Goal: Information Seeking & Learning: Learn about a topic

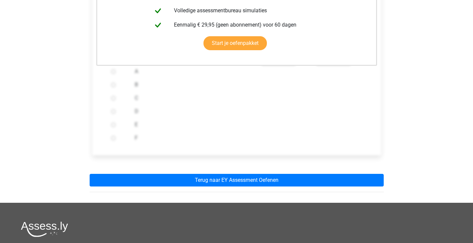
scroll to position [254, 0]
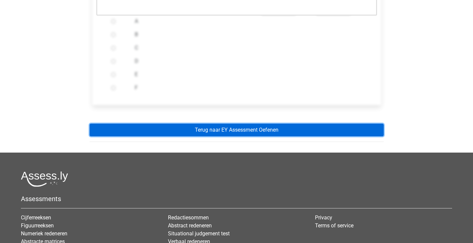
click at [220, 128] on link "Terug naar EY Assessment Oefenen" at bounding box center [237, 130] width 294 height 13
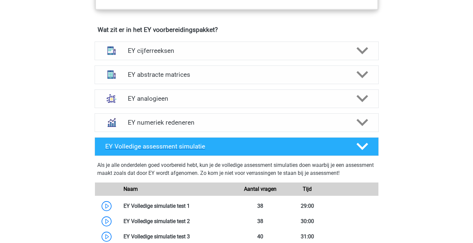
scroll to position [462, 0]
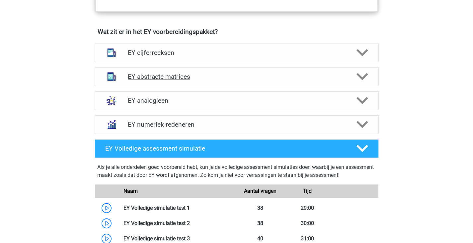
click at [194, 77] on h4 "EY abstracte matrices" at bounding box center [237, 77] width 218 height 8
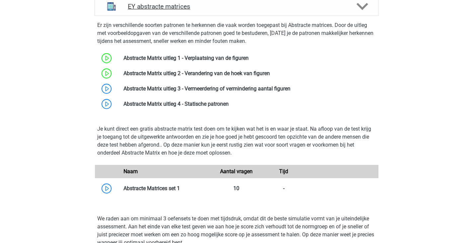
scroll to position [533, 0]
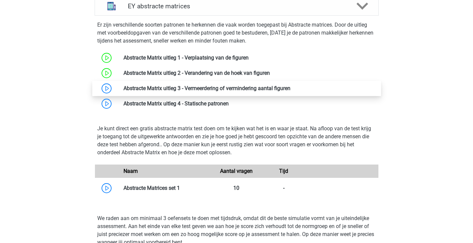
click at [291, 86] on link at bounding box center [291, 88] width 0 height 6
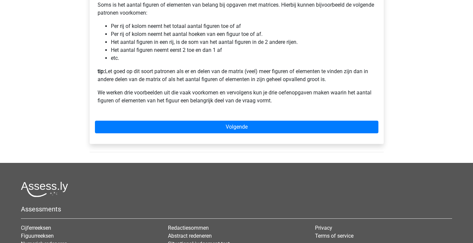
scroll to position [153, 0]
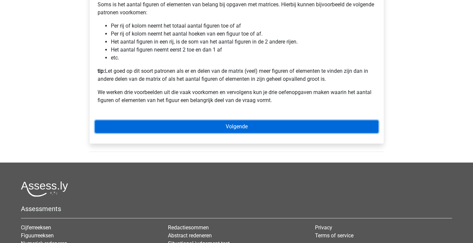
click at [187, 133] on link "Volgende" at bounding box center [237, 126] width 284 height 13
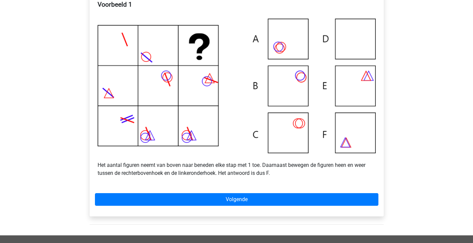
scroll to position [157, 0]
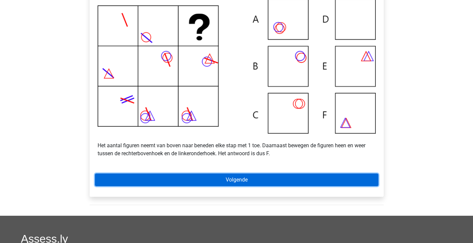
click at [185, 185] on link "Volgende" at bounding box center [237, 179] width 284 height 13
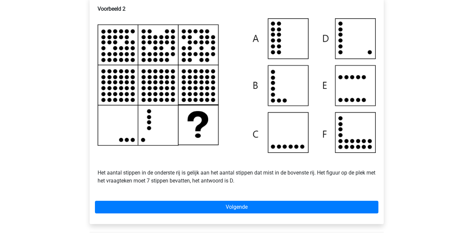
scroll to position [134, 0]
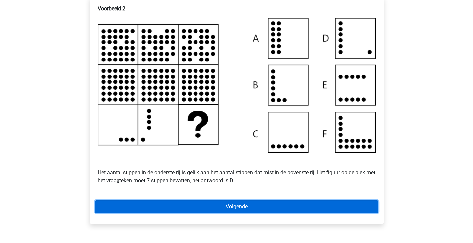
click at [215, 210] on link "Volgende" at bounding box center [237, 206] width 284 height 13
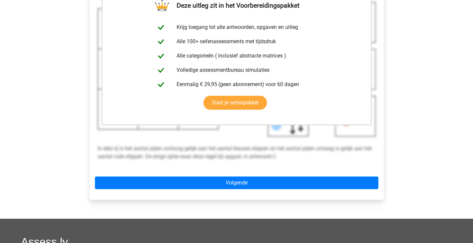
scroll to position [168, 0]
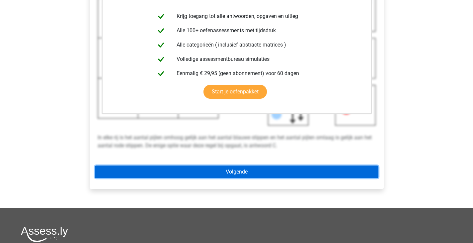
click at [239, 176] on link "Volgende" at bounding box center [237, 171] width 284 height 13
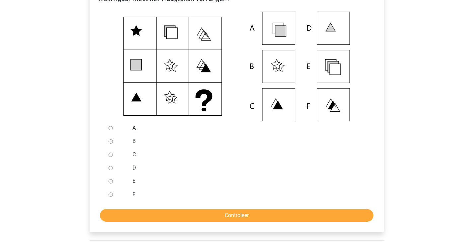
scroll to position [145, 0]
click at [111, 183] on input "E" at bounding box center [111, 181] width 4 height 4
radio input "true"
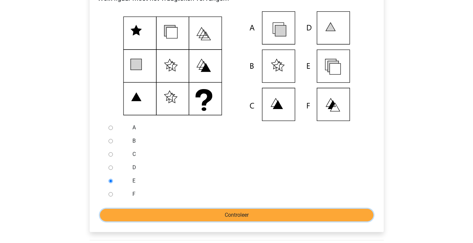
click at [145, 221] on input "Controleer" at bounding box center [237, 215] width 274 height 13
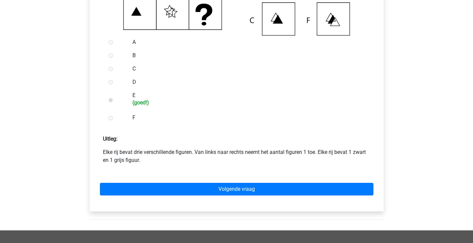
scroll to position [231, 0]
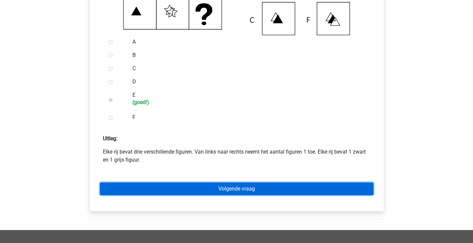
click at [179, 195] on link "Volgende vraag" at bounding box center [237, 188] width 274 height 13
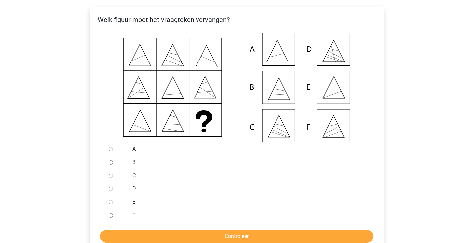
scroll to position [122, 0]
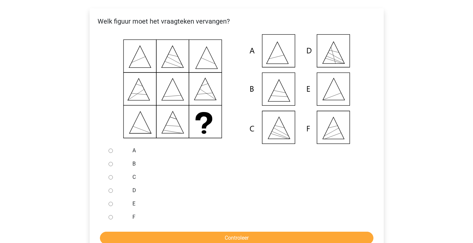
click at [111, 206] on input "E" at bounding box center [111, 204] width 4 height 4
radio input "true"
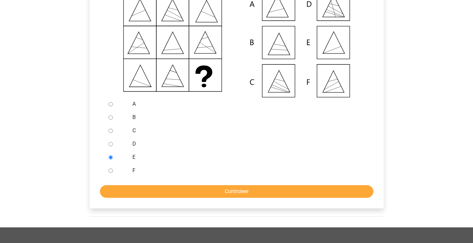
scroll to position [169, 0]
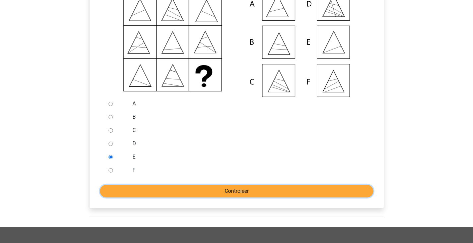
click at [133, 197] on input "Controleer" at bounding box center [237, 191] width 274 height 13
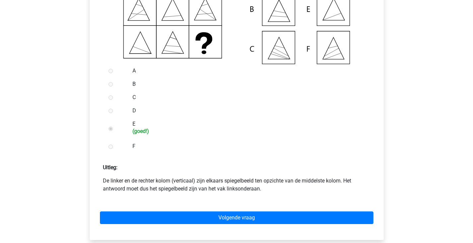
scroll to position [201, 0]
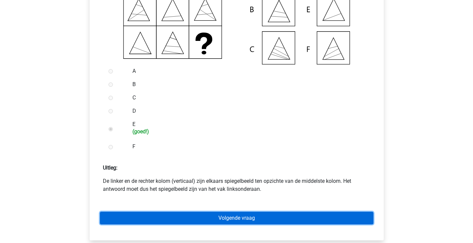
click at [170, 222] on link "Volgende vraag" at bounding box center [237, 218] width 274 height 13
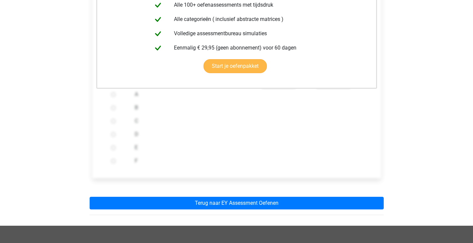
scroll to position [188, 0]
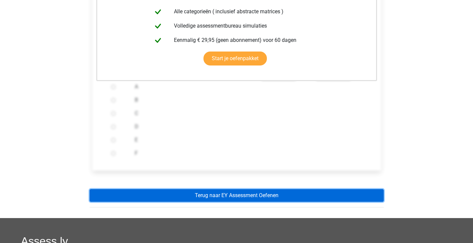
click at [228, 201] on link "Terug naar EY Assessment Oefenen" at bounding box center [237, 195] width 294 height 13
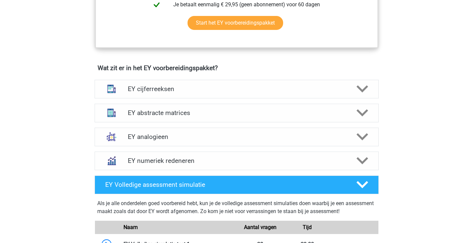
scroll to position [426, 0]
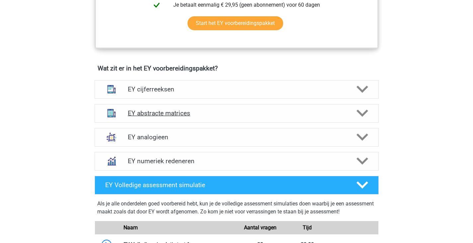
click at [216, 115] on h4 "EY abstracte matrices" at bounding box center [237, 113] width 218 height 8
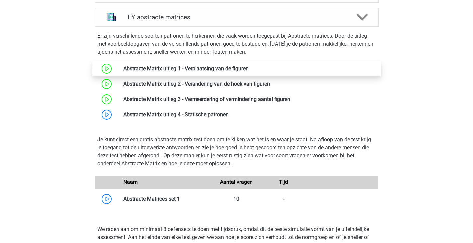
scroll to position [522, 0]
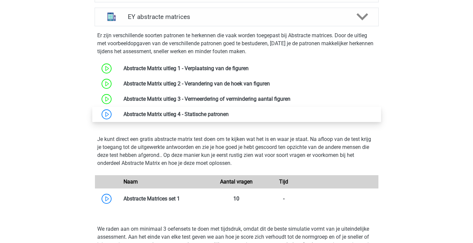
click at [229, 113] on link at bounding box center [229, 114] width 0 height 6
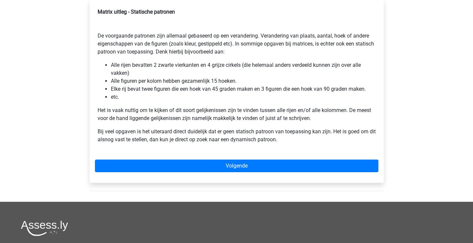
scroll to position [115, 0]
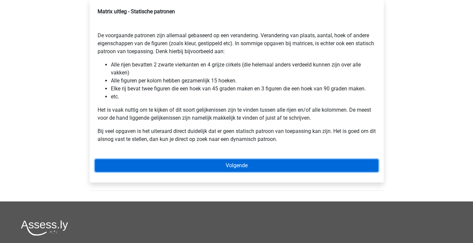
click at [178, 164] on link "Volgende" at bounding box center [237, 165] width 284 height 13
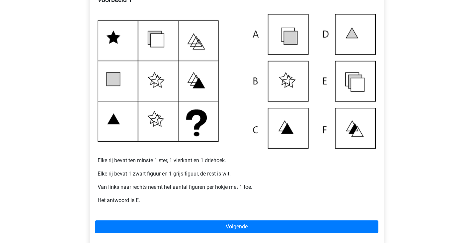
scroll to position [127, 0]
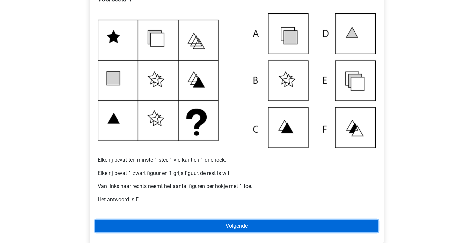
click at [209, 227] on link "Volgende" at bounding box center [237, 226] width 284 height 13
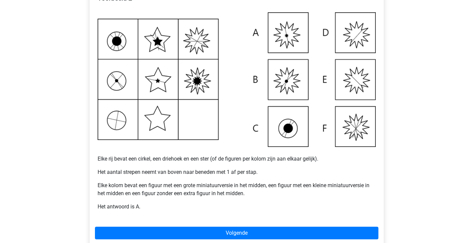
scroll to position [153, 0]
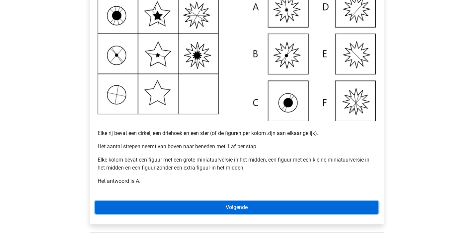
click at [196, 213] on link "Volgende" at bounding box center [237, 207] width 284 height 13
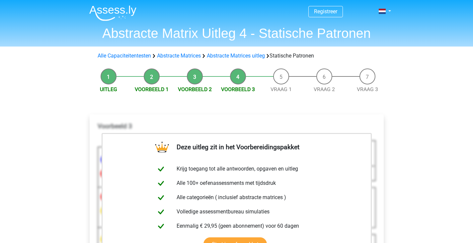
scroll to position [118, 0]
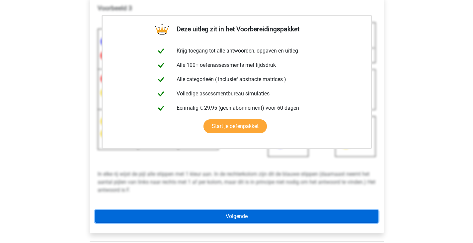
click at [199, 214] on link "Volgende" at bounding box center [237, 216] width 284 height 13
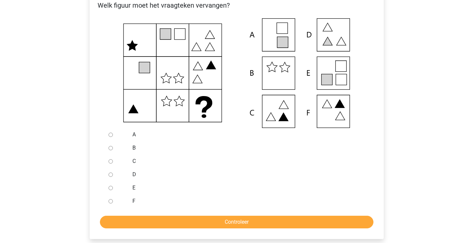
scroll to position [122, 0]
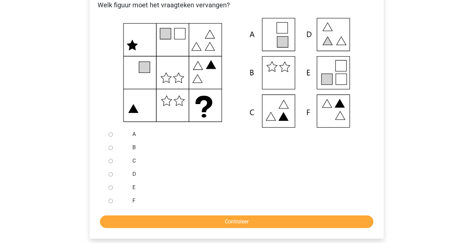
click at [111, 188] on input "E" at bounding box center [111, 187] width 4 height 4
radio input "true"
click at [132, 210] on form "A B C D E F Controleer" at bounding box center [237, 178] width 284 height 100
click at [132, 215] on form "A B C D E F Controleer" at bounding box center [237, 178] width 284 height 100
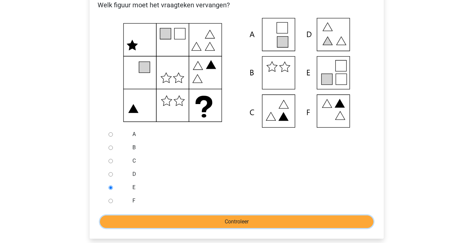
click at [139, 221] on input "Controleer" at bounding box center [237, 221] width 274 height 13
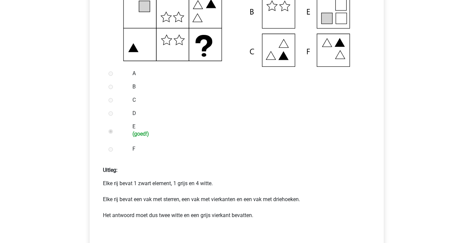
scroll to position [207, 0]
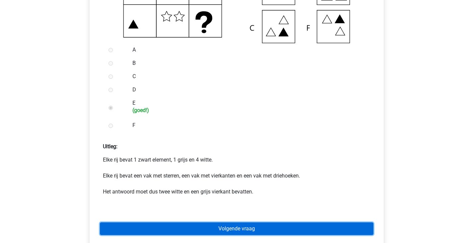
click at [179, 226] on link "Volgende vraag" at bounding box center [237, 228] width 274 height 13
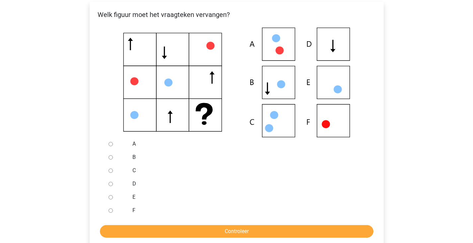
scroll to position [113, 0]
click at [111, 197] on input "E" at bounding box center [111, 197] width 4 height 4
radio input "true"
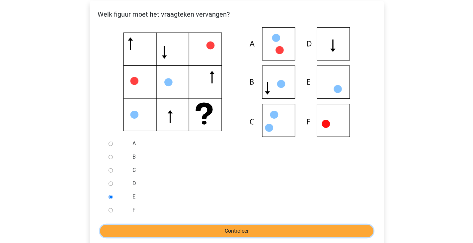
click at [133, 229] on input "Controleer" at bounding box center [237, 231] width 274 height 13
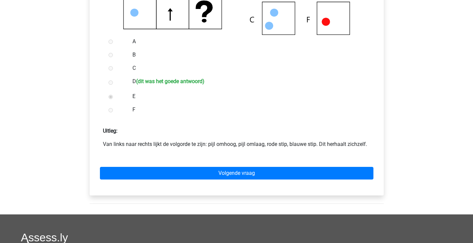
scroll to position [216, 0]
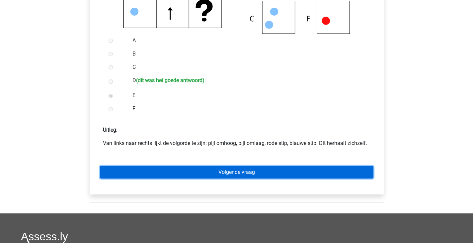
click at [244, 172] on link "Volgende vraag" at bounding box center [237, 172] width 274 height 13
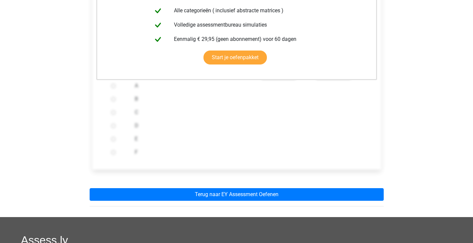
scroll to position [175, 0]
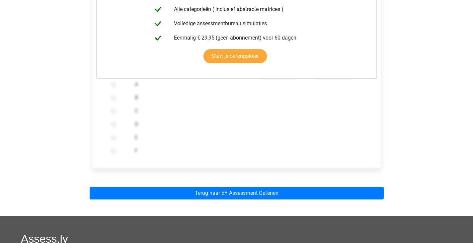
click at [241, 185] on div "Deze uitleg zit in het Voorbereidingspakket Krijg toegang tot alle antwoorden, …" at bounding box center [236, 70] width 305 height 289
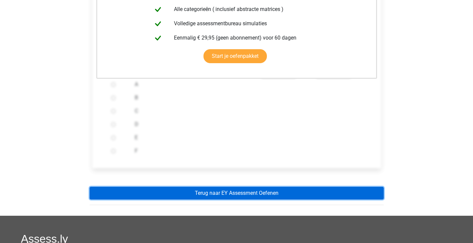
click at [242, 196] on link "Terug naar EY Assessment Oefenen" at bounding box center [237, 193] width 294 height 13
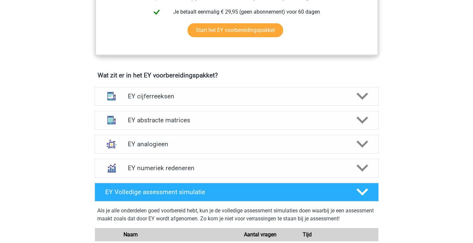
scroll to position [419, 0]
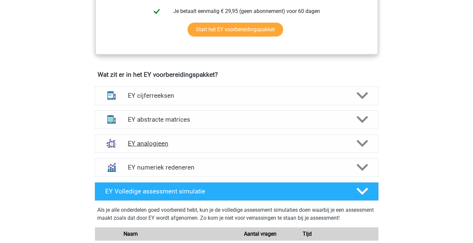
click at [223, 140] on h4 "EY analogieen" at bounding box center [237, 144] width 218 height 8
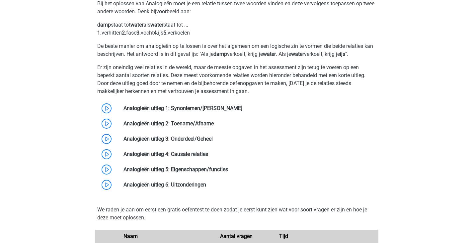
scroll to position [579, 0]
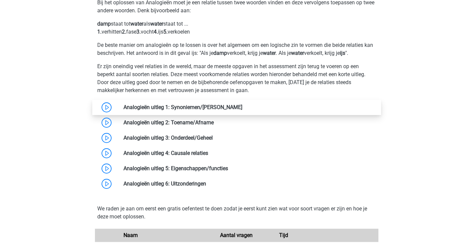
click at [243, 104] on link at bounding box center [243, 107] width 0 height 6
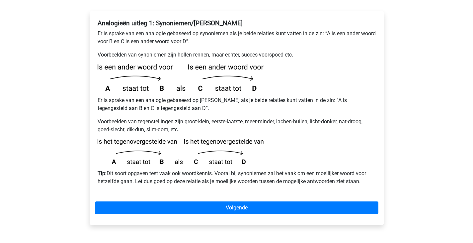
scroll to position [120, 0]
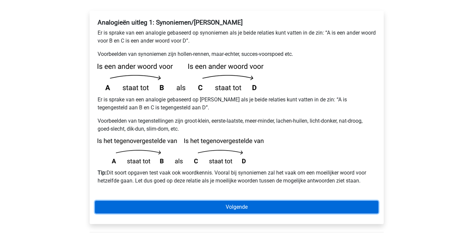
click at [218, 201] on link "Volgende" at bounding box center [237, 207] width 284 height 13
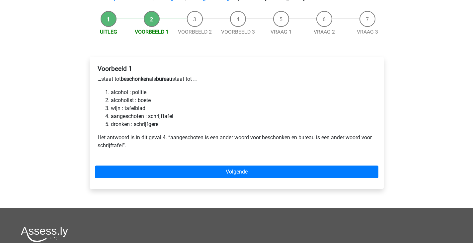
scroll to position [74, 0]
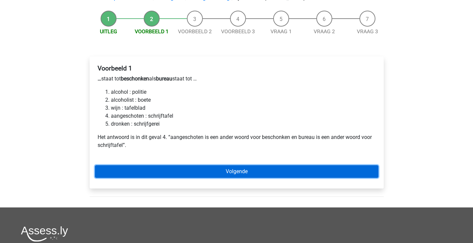
click at [223, 165] on link "Volgende" at bounding box center [237, 171] width 284 height 13
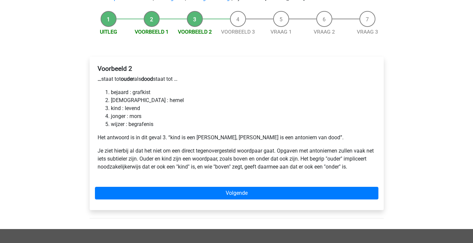
scroll to position [75, 0]
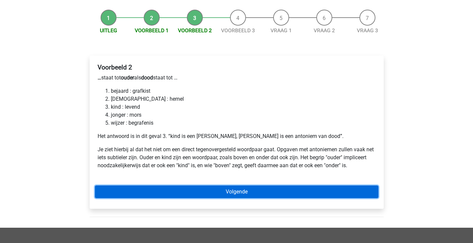
click at [164, 185] on link "Volgende" at bounding box center [237, 191] width 284 height 13
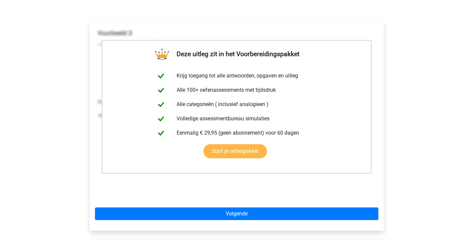
scroll to position [109, 0]
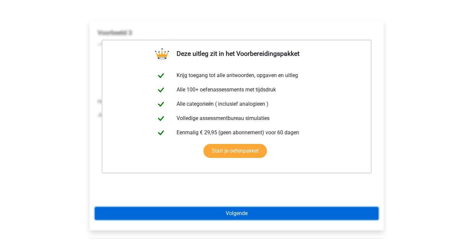
click at [196, 207] on link "Volgende" at bounding box center [237, 213] width 284 height 13
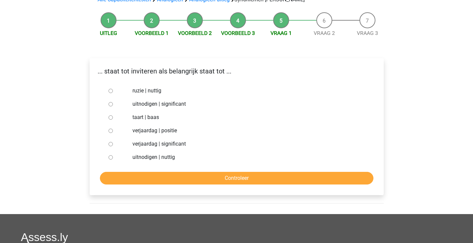
scroll to position [72, 0]
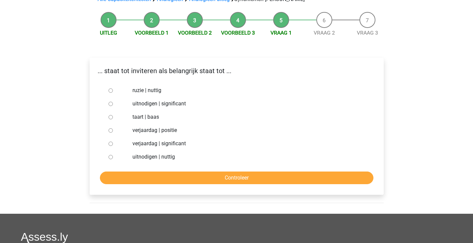
click at [109, 155] on input "uitnodigen | nuttig" at bounding box center [111, 157] width 4 height 4
radio input "true"
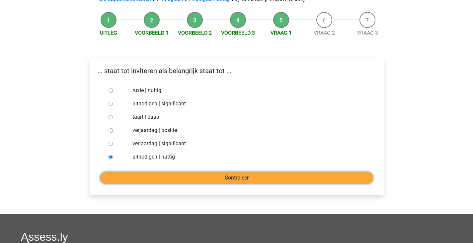
click at [160, 171] on input "Controleer" at bounding box center [237, 177] width 274 height 13
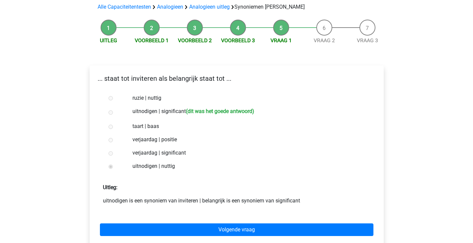
scroll to position [65, 0]
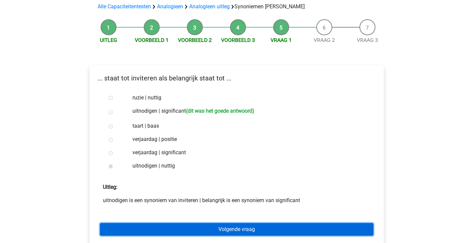
click at [184, 223] on link "Volgende vraag" at bounding box center [237, 229] width 274 height 13
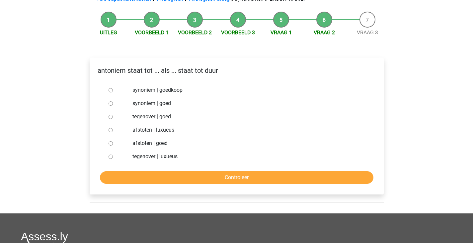
scroll to position [75, 0]
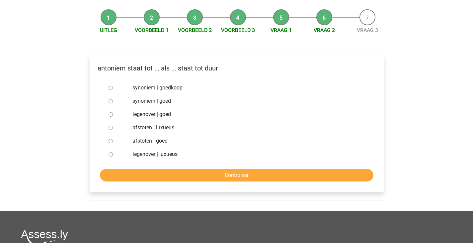
click at [110, 152] on input "tegenover | luxueus" at bounding box center [111, 154] width 4 height 4
radio input "true"
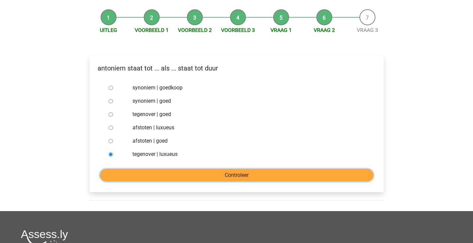
click at [140, 169] on input "Controleer" at bounding box center [237, 175] width 274 height 13
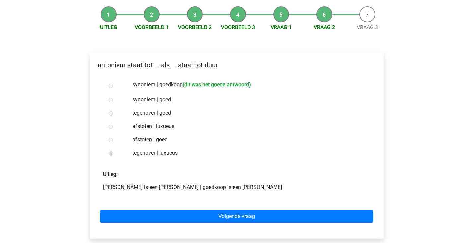
scroll to position [78, 0]
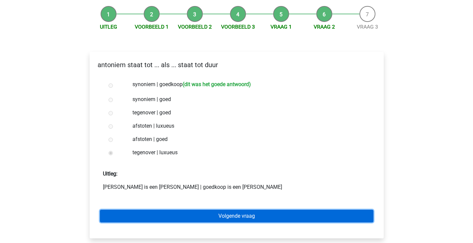
click at [199, 210] on link "Volgende vraag" at bounding box center [237, 216] width 274 height 13
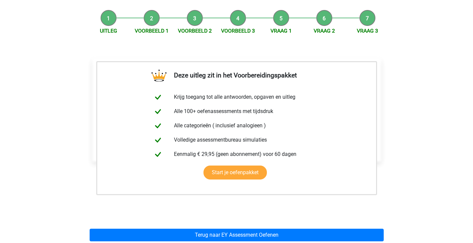
scroll to position [76, 0]
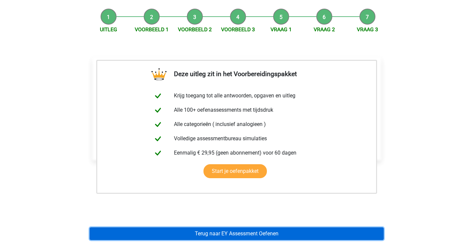
click at [222, 227] on link "Terug naar EY Assessment Oefenen" at bounding box center [237, 233] width 294 height 13
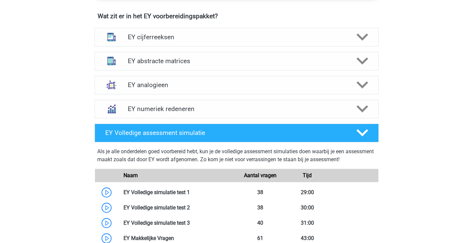
scroll to position [478, 0]
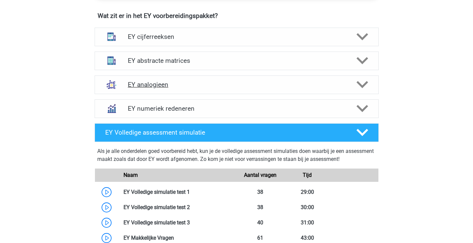
click at [172, 82] on h4 "EY analogieen" at bounding box center [237, 85] width 218 height 8
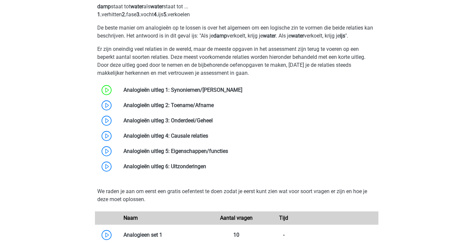
scroll to position [596, 0]
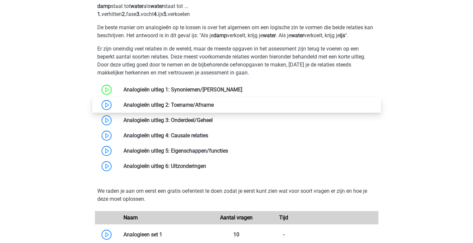
click at [214, 102] on link at bounding box center [214, 105] width 0 height 6
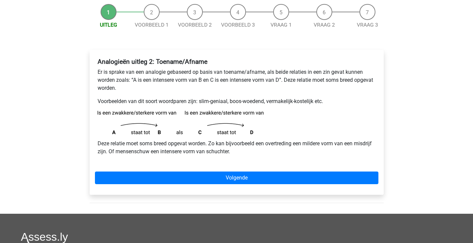
scroll to position [67, 0]
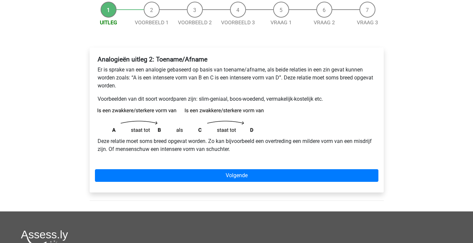
click at [175, 183] on div "Analogieën uitleg 2: Toename/Afname Er is sprake van een analogie gebaseerd op …" at bounding box center [237, 120] width 294 height 145
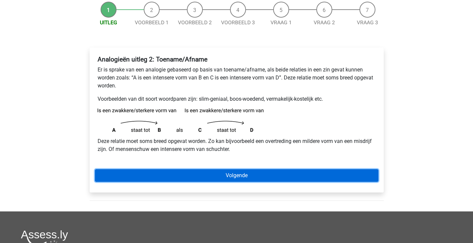
click at [180, 178] on link "Volgende" at bounding box center [237, 175] width 284 height 13
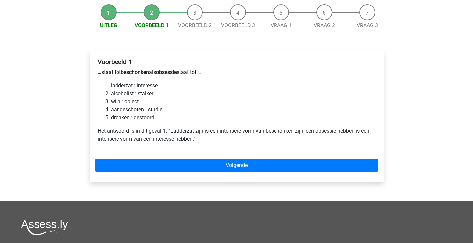
scroll to position [71, 0]
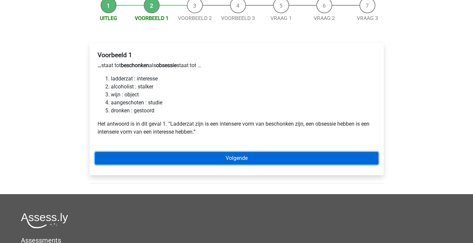
click at [192, 156] on link "Volgende" at bounding box center [237, 158] width 284 height 13
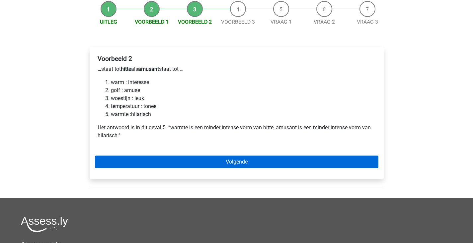
scroll to position [68, 0]
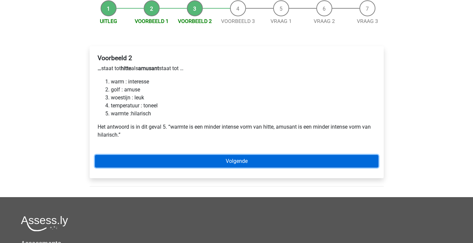
click at [200, 164] on link "Volgende" at bounding box center [237, 161] width 284 height 13
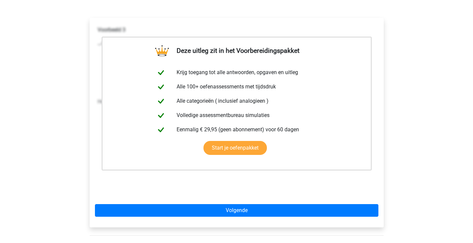
scroll to position [97, 0]
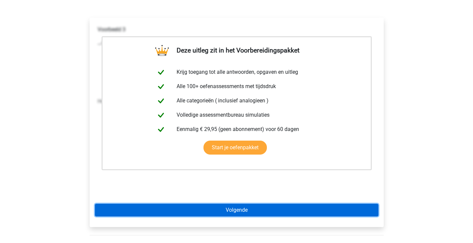
click at [210, 208] on link "Volgende" at bounding box center [237, 210] width 284 height 13
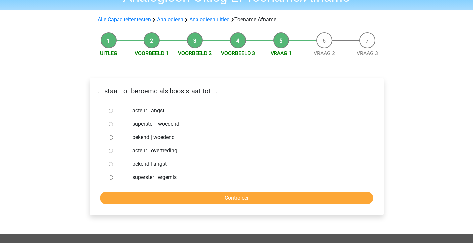
scroll to position [52, 0]
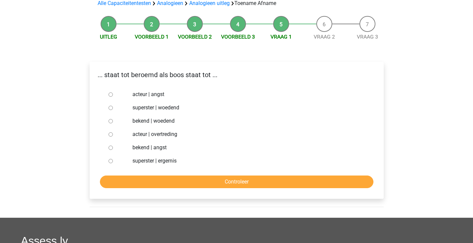
click at [112, 150] on input "bekend | angst" at bounding box center [111, 148] width 4 height 4
radio input "true"
click at [110, 122] on input "bekend | woedend" at bounding box center [111, 121] width 4 height 4
radio input "true"
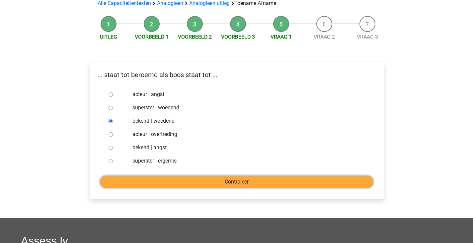
click at [154, 177] on input "Controleer" at bounding box center [237, 181] width 274 height 13
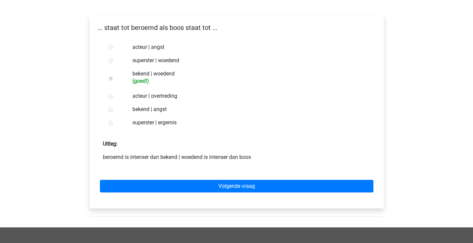
scroll to position [100, 0]
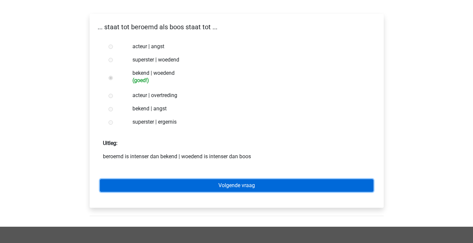
click at [166, 181] on link "Volgende vraag" at bounding box center [237, 185] width 274 height 13
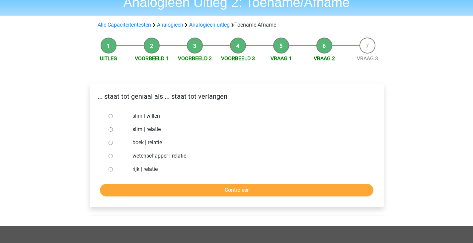
scroll to position [32, 0]
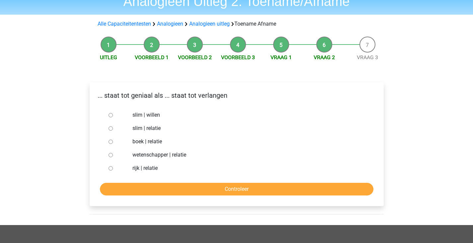
click at [112, 114] on input "slim | willen" at bounding box center [111, 115] width 4 height 4
radio input "true"
click at [162, 196] on div "... staat tot geniaal als ... staat tot verlangen slim | willen slim | relatie …" at bounding box center [237, 144] width 294 height 124
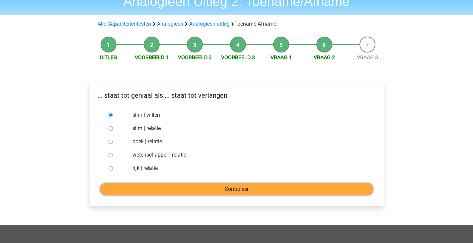
click at [169, 191] on input "Controleer" at bounding box center [237, 189] width 274 height 13
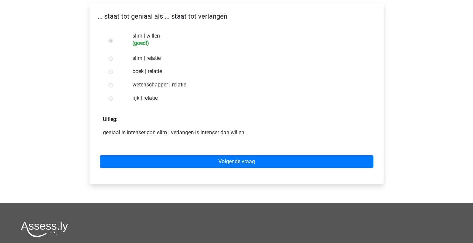
scroll to position [111, 0]
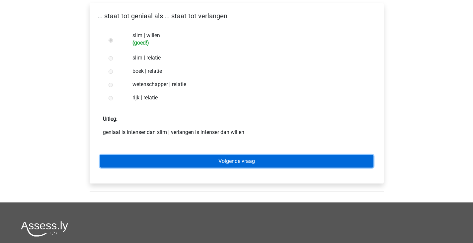
click at [192, 161] on link "Volgende vraag" at bounding box center [237, 161] width 274 height 13
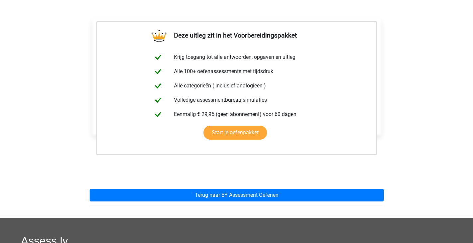
scroll to position [101, 0]
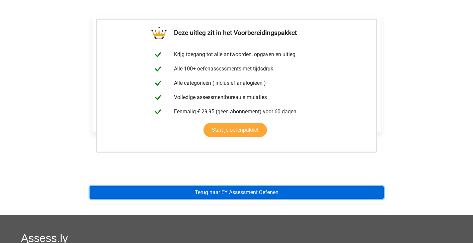
click at [204, 187] on link "Terug naar EY Assessment Oefenen" at bounding box center [237, 192] width 294 height 13
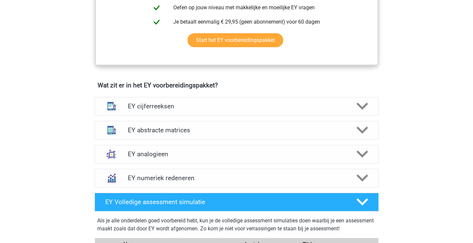
scroll to position [410, 0]
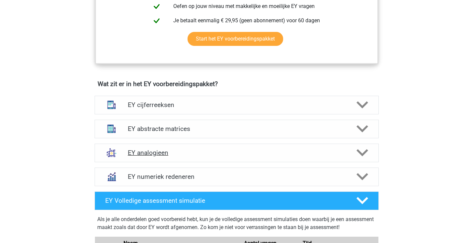
click at [188, 154] on h4 "EY analogieen" at bounding box center [237, 153] width 218 height 8
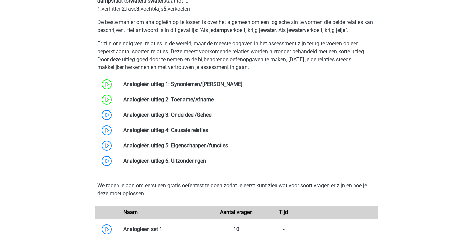
scroll to position [602, 0]
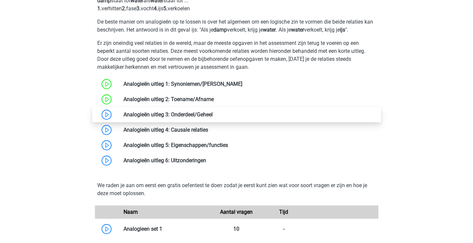
click at [213, 114] on link at bounding box center [213, 114] width 0 height 6
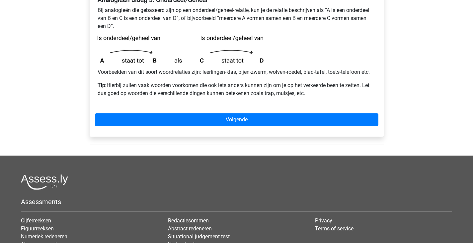
scroll to position [127, 0]
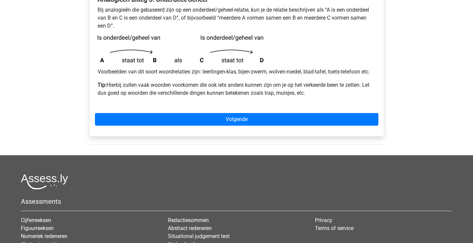
click at [210, 112] on div "Analogieën uitleg 3: Onderdeel/Geheel Bij analogieën die gebaseerd zijn op een …" at bounding box center [237, 62] width 294 height 149
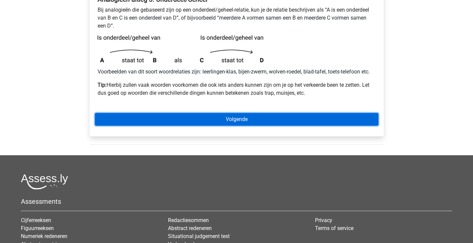
click at [210, 119] on link "Volgende" at bounding box center [237, 119] width 284 height 13
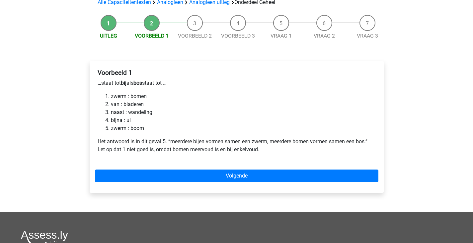
scroll to position [54, 0]
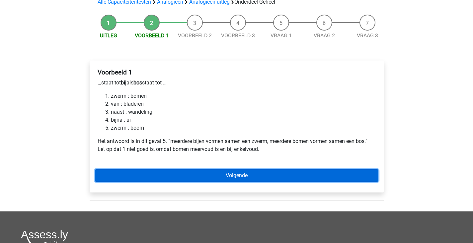
click at [145, 175] on link "Volgende" at bounding box center [237, 175] width 284 height 13
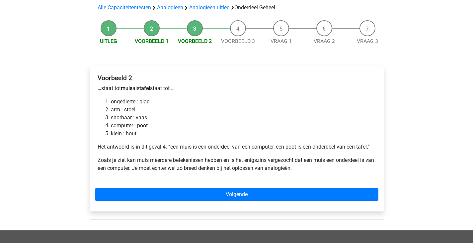
scroll to position [49, 0]
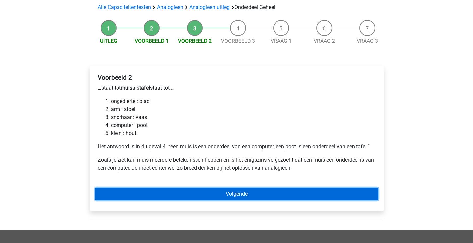
click at [161, 191] on link "Volgende" at bounding box center [237, 194] width 284 height 13
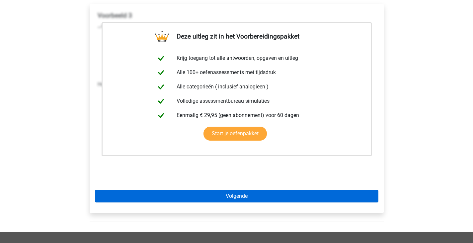
scroll to position [111, 0]
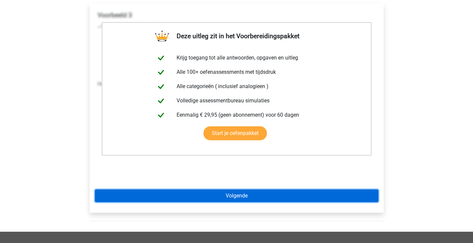
click at [186, 197] on link "Volgende" at bounding box center [237, 195] width 284 height 13
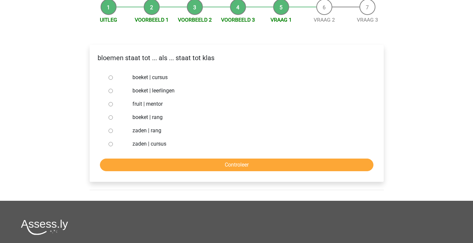
scroll to position [70, 0]
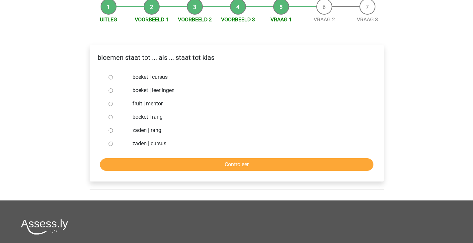
click at [111, 90] on input "boeket | leerlingen" at bounding box center [111, 90] width 4 height 4
radio input "true"
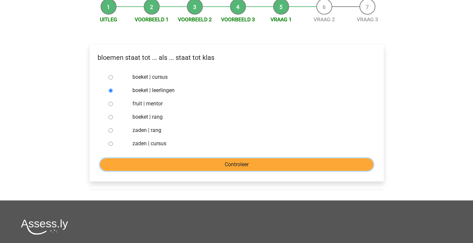
click at [167, 165] on input "Controleer" at bounding box center [237, 164] width 274 height 13
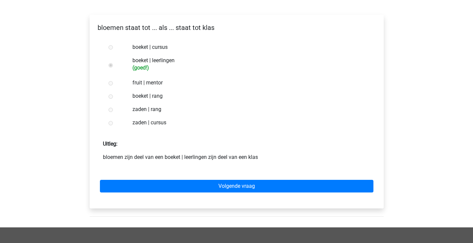
scroll to position [100, 0]
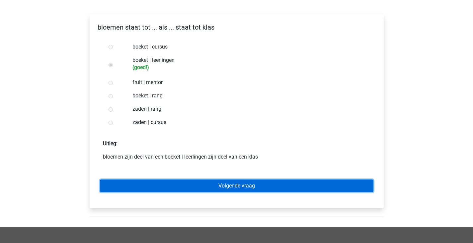
click at [181, 182] on link "Volgende vraag" at bounding box center [237, 185] width 274 height 13
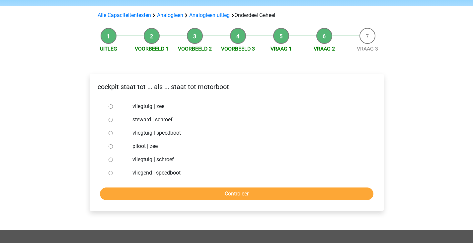
scroll to position [42, 0]
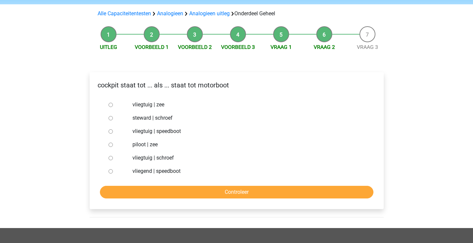
click at [111, 106] on input "vliegtuig | zee" at bounding box center [111, 105] width 4 height 4
radio input "true"
click at [109, 156] on input "vliegtuig | schroef" at bounding box center [111, 158] width 4 height 4
radio input "true"
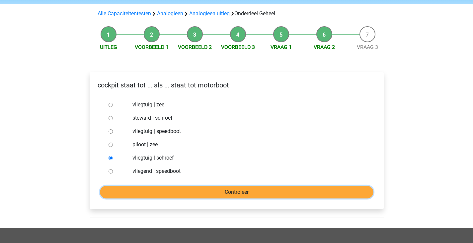
click at [138, 188] on input "Controleer" at bounding box center [237, 192] width 274 height 13
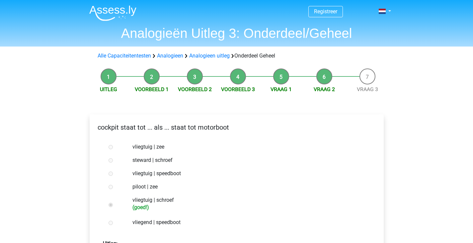
scroll to position [121, 0]
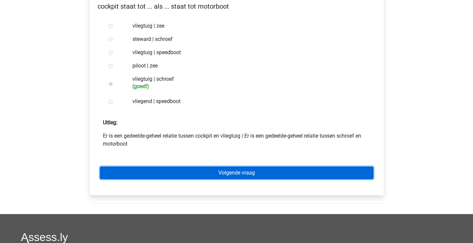
click at [157, 174] on link "Volgende vraag" at bounding box center [237, 172] width 274 height 13
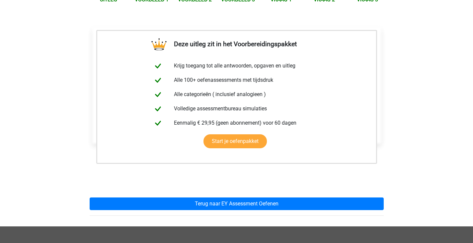
scroll to position [90, 0]
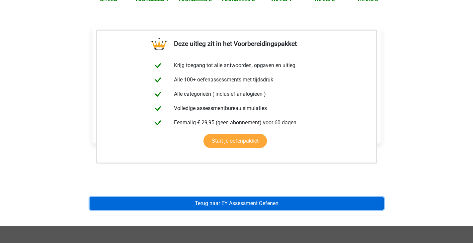
click at [160, 205] on link "Terug naar EY Assessment Oefenen" at bounding box center [237, 203] width 294 height 13
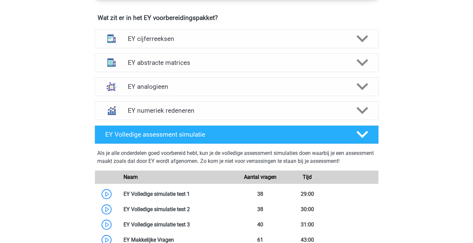
scroll to position [483, 0]
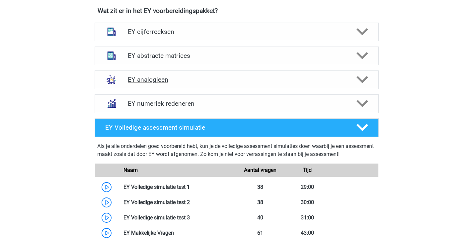
click at [173, 76] on h4 "EY analogieen" at bounding box center [237, 80] width 218 height 8
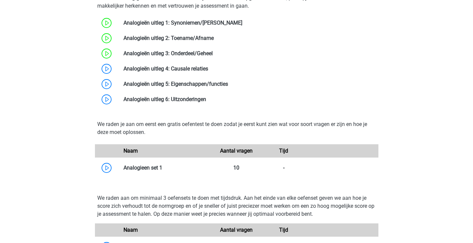
scroll to position [663, 0]
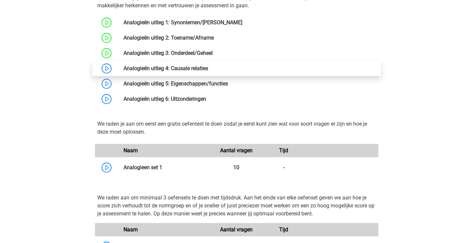
click at [208, 71] on link at bounding box center [208, 68] width 0 height 6
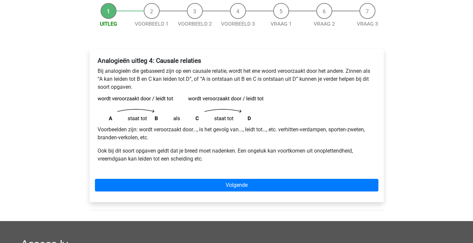
scroll to position [67, 0]
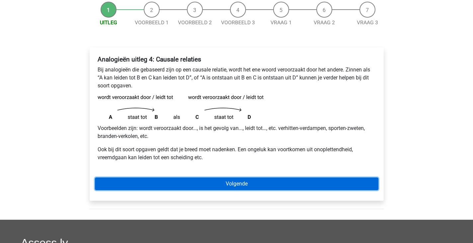
click at [188, 179] on link "Volgende" at bounding box center [237, 183] width 284 height 13
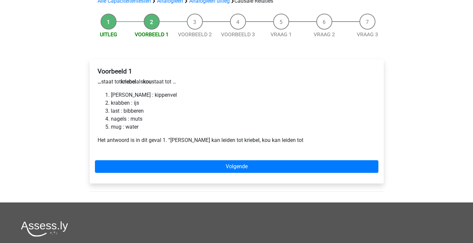
scroll to position [55, 0]
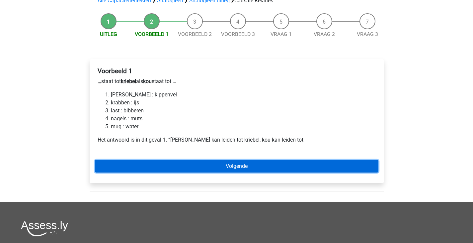
click at [158, 163] on link "Volgende" at bounding box center [237, 166] width 284 height 13
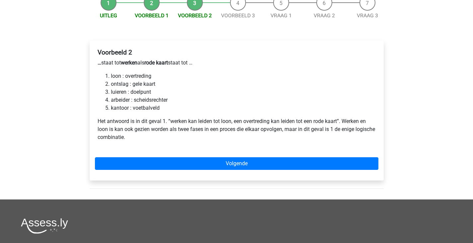
scroll to position [75, 0]
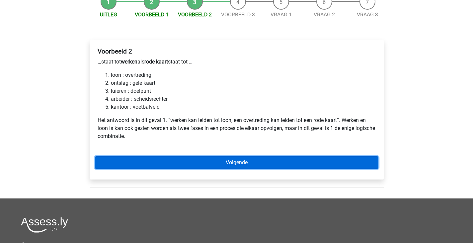
click at [176, 165] on link "Volgende" at bounding box center [237, 162] width 284 height 13
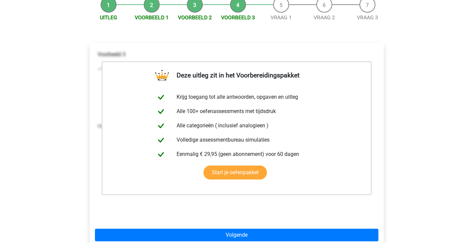
scroll to position [72, 0]
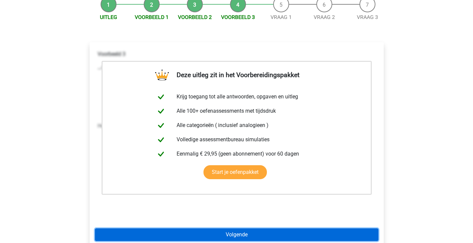
click at [189, 233] on link "Volgende" at bounding box center [237, 234] width 284 height 13
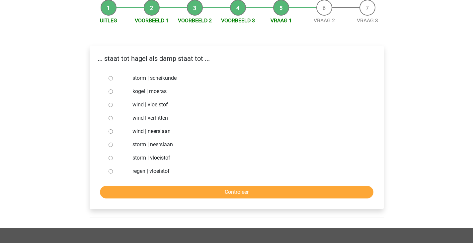
scroll to position [69, 0]
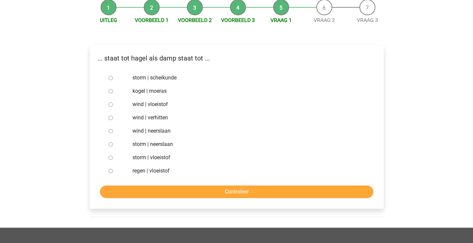
click at [110, 172] on input "regen | vloeistof" at bounding box center [111, 171] width 4 height 4
radio input "true"
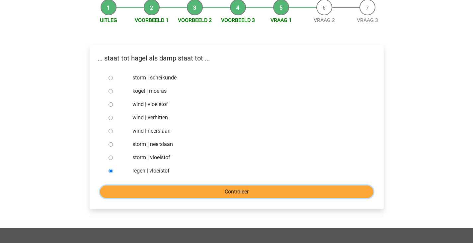
click at [129, 188] on input "Controleer" at bounding box center [237, 191] width 274 height 13
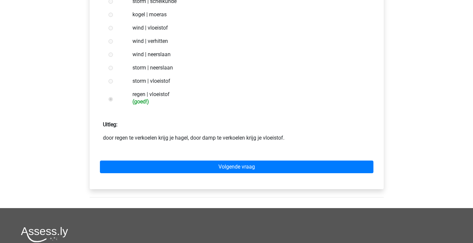
scroll to position [145, 0]
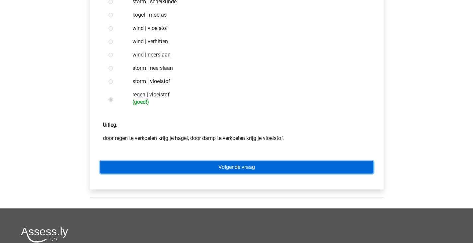
click at [170, 162] on link "Volgende vraag" at bounding box center [237, 167] width 274 height 13
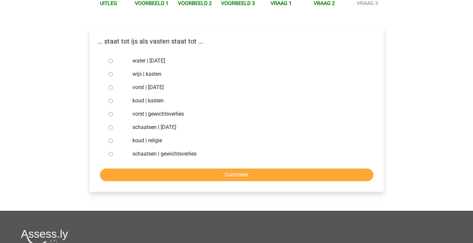
scroll to position [86, 0]
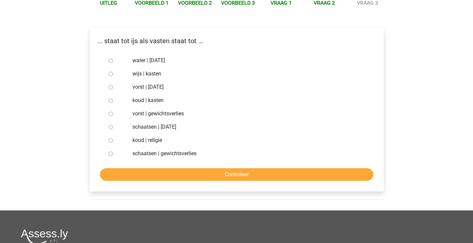
click at [114, 127] on div at bounding box center [117, 126] width 22 height 13
click at [108, 127] on div at bounding box center [117, 126] width 22 height 13
click at [111, 129] on input "schaatsen | suikerfeest" at bounding box center [111, 127] width 4 height 4
radio input "true"
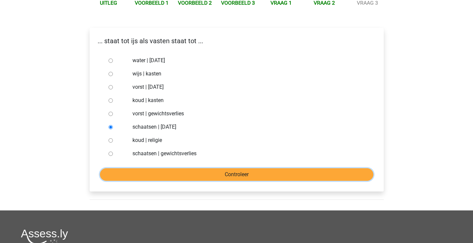
click at [133, 174] on input "Controleer" at bounding box center [237, 174] width 274 height 13
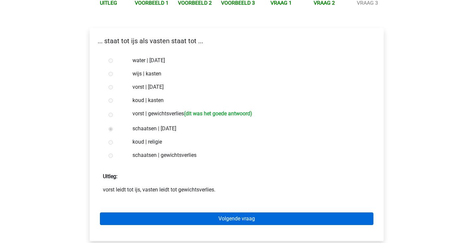
scroll to position [87, 0]
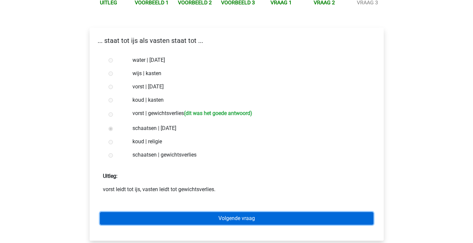
click at [153, 216] on link "Volgende vraag" at bounding box center [237, 218] width 274 height 13
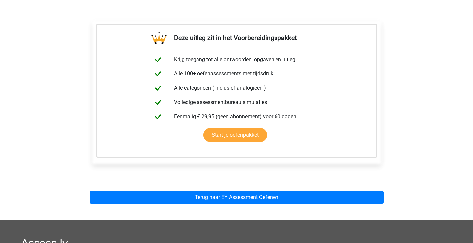
scroll to position [96, 0]
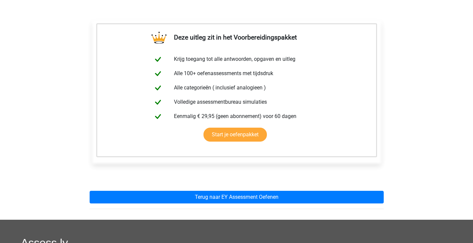
click at [178, 188] on div "Deze uitleg zit in het Voorbereidingspakket Krijg toegang tot alle antwoorden, …" at bounding box center [236, 112] width 305 height 215
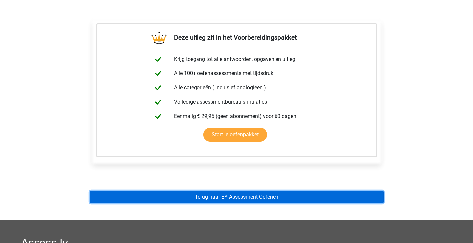
click at [177, 199] on link "Terug naar EY Assessment Oefenen" at bounding box center [237, 197] width 294 height 13
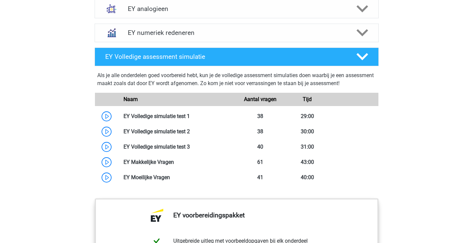
scroll to position [551, 0]
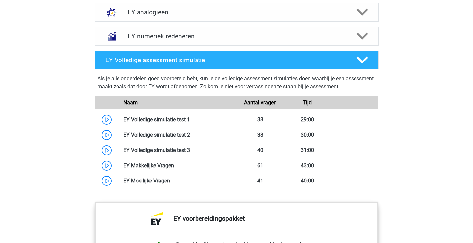
click at [188, 44] on div "EY numeriek redeneren" at bounding box center [237, 36] width 284 height 19
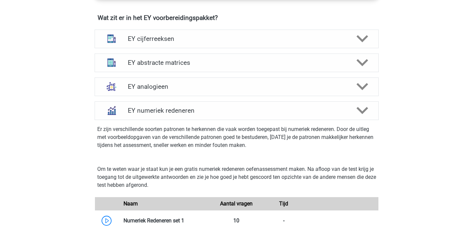
scroll to position [446, 0]
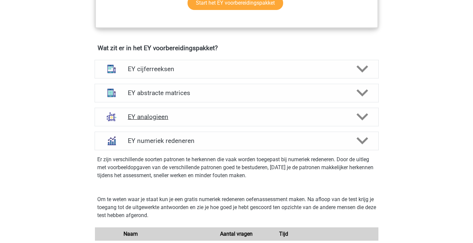
click at [187, 118] on h4 "EY analogieen" at bounding box center [237, 117] width 218 height 8
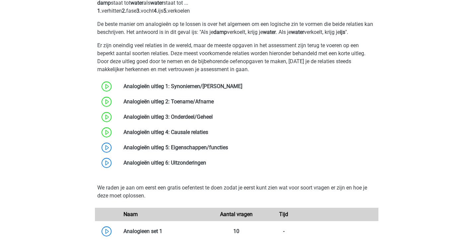
scroll to position [601, 0]
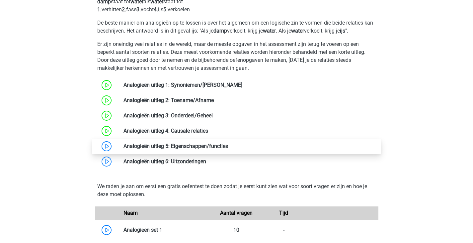
click at [228, 148] on link at bounding box center [228, 146] width 0 height 6
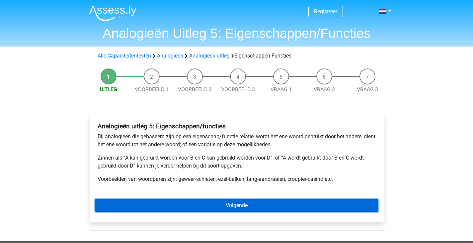
click at [186, 200] on link "Volgende" at bounding box center [237, 205] width 284 height 13
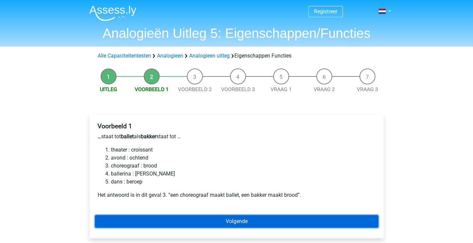
click at [196, 223] on link "Volgende" at bounding box center [237, 221] width 284 height 13
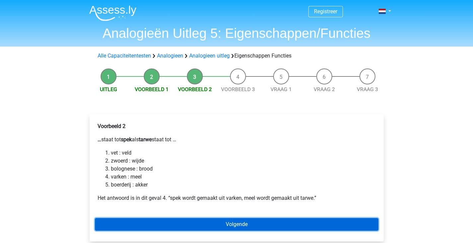
click at [197, 223] on link "Volgende" at bounding box center [237, 224] width 284 height 13
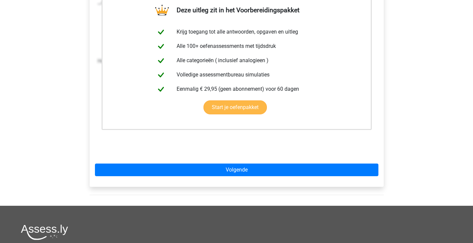
scroll to position [145, 0]
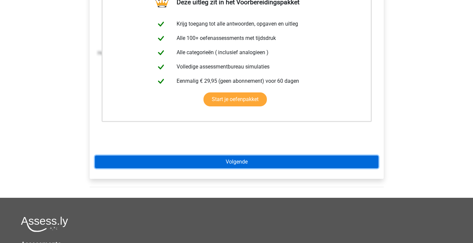
click at [228, 163] on link "Volgende" at bounding box center [237, 161] width 284 height 13
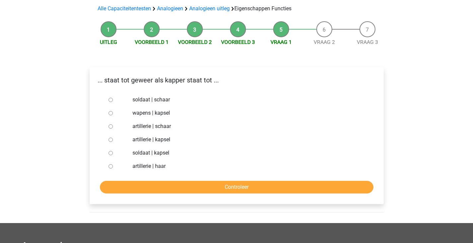
scroll to position [48, 0]
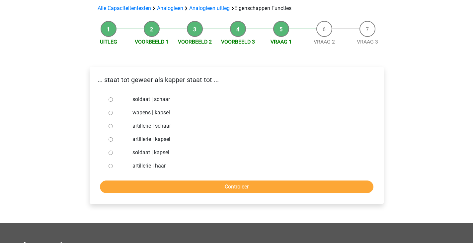
click at [111, 100] on input "soldaat | schaar" at bounding box center [111, 99] width 4 height 4
radio input "true"
click at [164, 194] on div "... staat tot geweer als kapper staat tot ... soldaat | schaar wapens | kapsel …" at bounding box center [237, 135] width 294 height 137
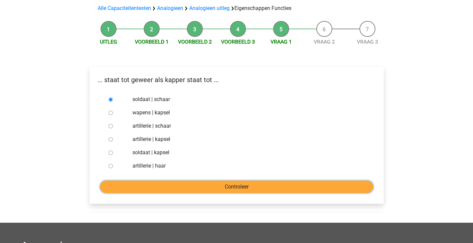
click at [170, 186] on input "Controleer" at bounding box center [237, 186] width 274 height 13
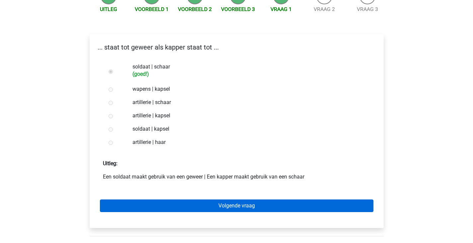
scroll to position [80, 0]
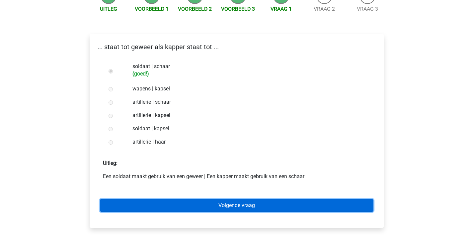
click at [176, 202] on link "Volgende vraag" at bounding box center [237, 205] width 274 height 13
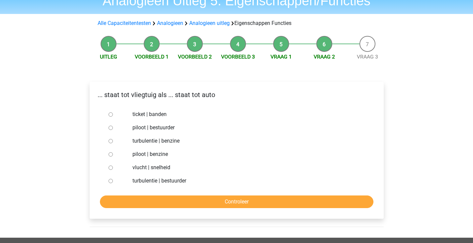
scroll to position [33, 0]
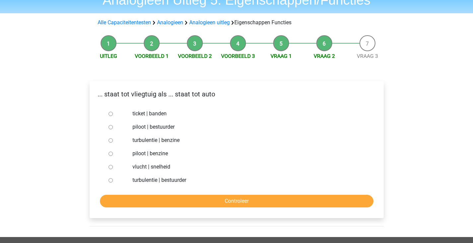
click at [111, 127] on input "piloot | bestuurder" at bounding box center [111, 127] width 4 height 4
radio input "true"
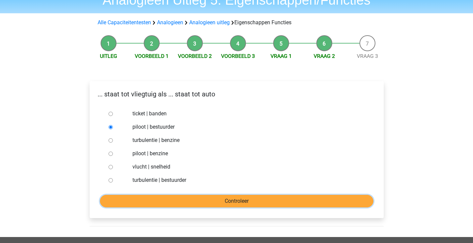
click at [138, 200] on input "Controleer" at bounding box center [237, 201] width 274 height 13
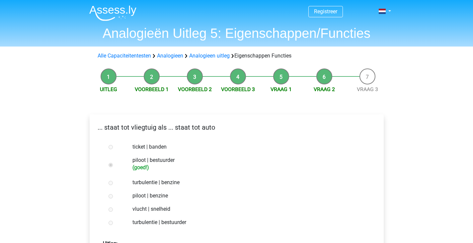
scroll to position [74, 0]
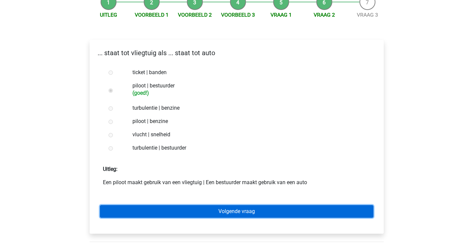
click at [151, 214] on link "Volgende vraag" at bounding box center [237, 211] width 274 height 13
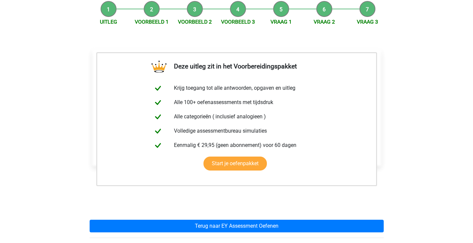
scroll to position [68, 0]
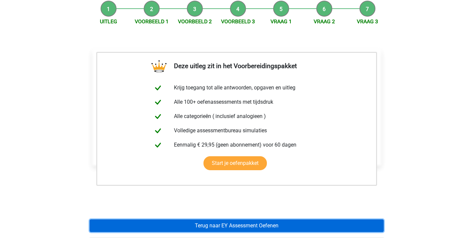
click at [159, 220] on link "Terug naar EY Assessment Oefenen" at bounding box center [237, 225] width 294 height 13
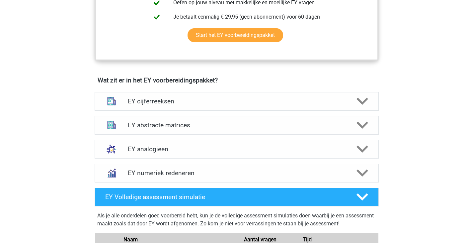
scroll to position [414, 0]
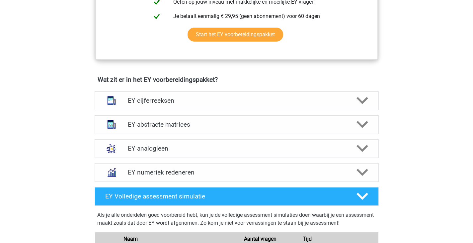
click at [167, 157] on div "EY analogieen" at bounding box center [237, 148] width 284 height 19
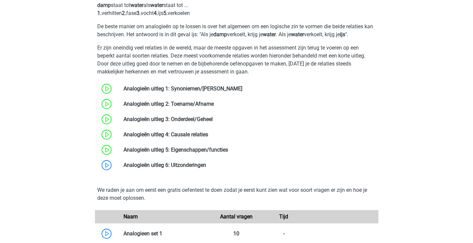
scroll to position [598, 0]
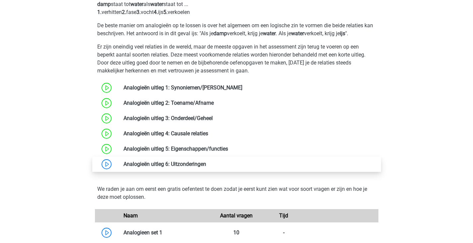
click at [206, 167] on link at bounding box center [206, 164] width 0 height 6
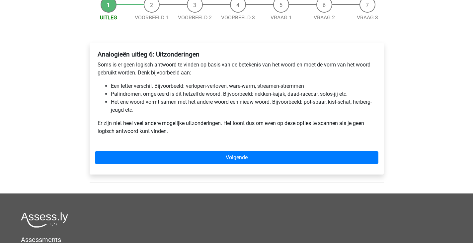
scroll to position [72, 0]
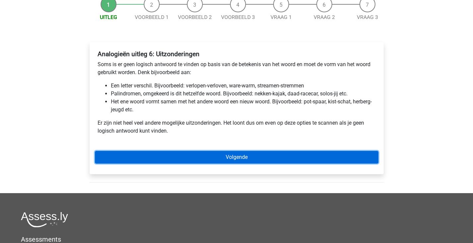
click at [191, 163] on link "Volgende" at bounding box center [237, 157] width 284 height 13
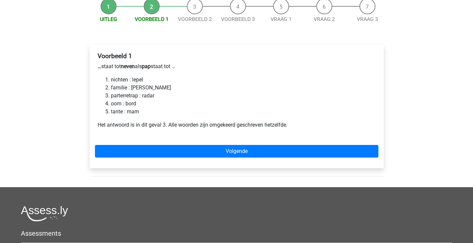
scroll to position [69, 0]
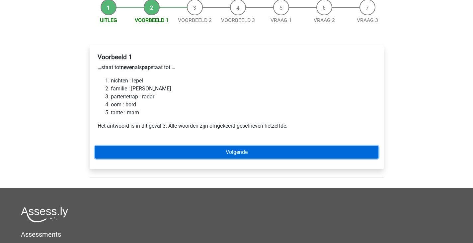
click at [168, 149] on link "Volgende" at bounding box center [237, 152] width 284 height 13
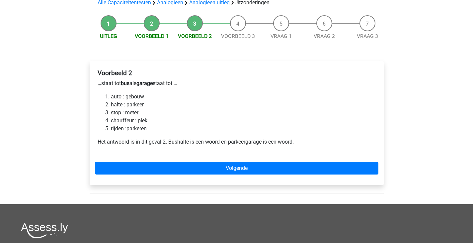
scroll to position [53, 0]
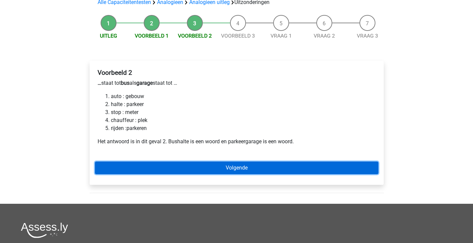
click at [190, 165] on link "Volgende" at bounding box center [237, 167] width 284 height 13
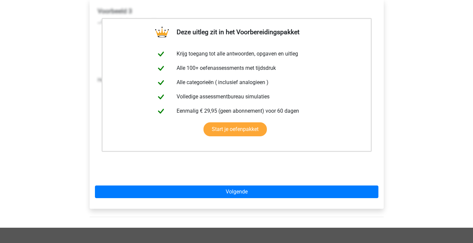
scroll to position [115, 0]
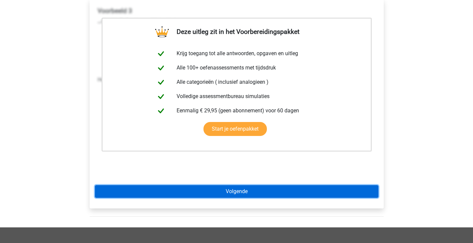
click at [196, 195] on link "Volgende" at bounding box center [237, 191] width 284 height 13
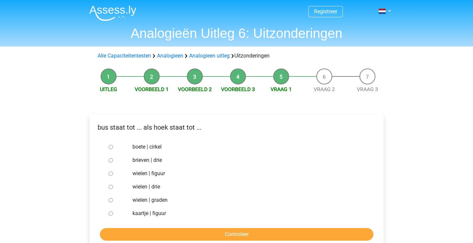
scroll to position [44, 0]
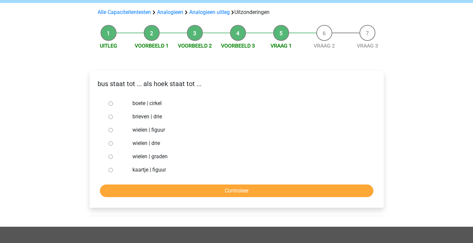
click at [111, 117] on input "brieven | drie" at bounding box center [111, 117] width 4 height 4
radio input "true"
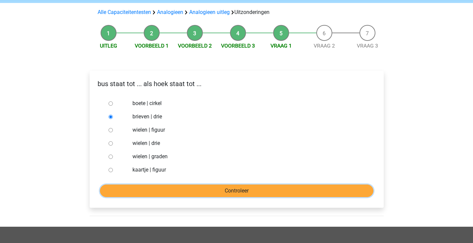
click at [131, 186] on input "Controleer" at bounding box center [237, 190] width 274 height 13
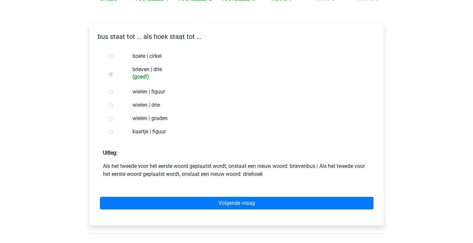
scroll to position [116, 0]
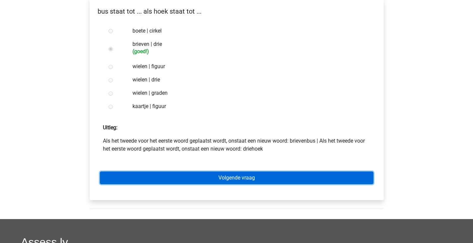
click at [164, 184] on link "Volgende vraag" at bounding box center [237, 177] width 274 height 13
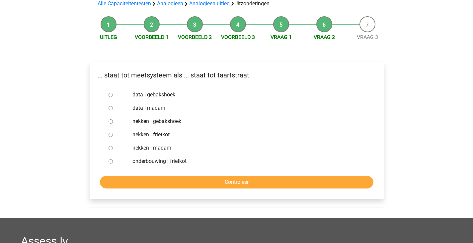
scroll to position [52, 0]
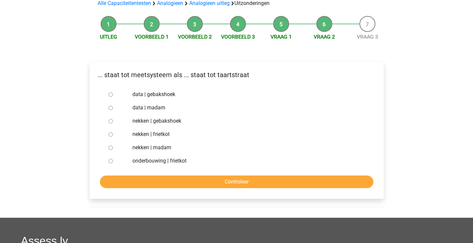
click at [110, 146] on input "nekken | madam" at bounding box center [111, 148] width 4 height 4
radio input "true"
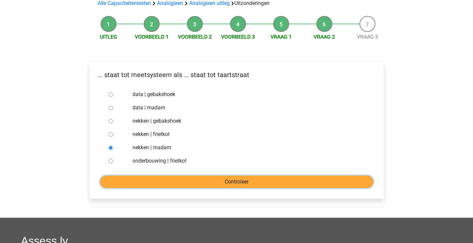
click at [132, 177] on input "Controleer" at bounding box center [237, 181] width 274 height 13
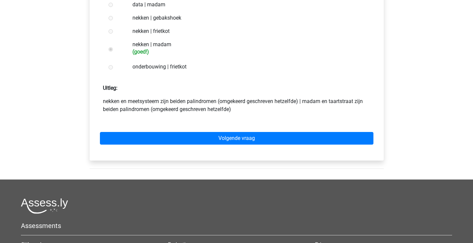
scroll to position [156, 0]
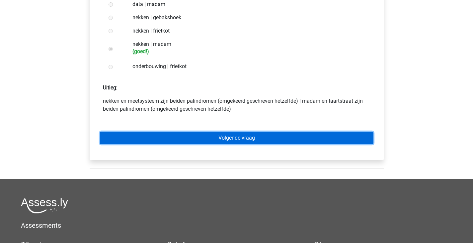
click at [180, 137] on link "Volgende vraag" at bounding box center [237, 138] width 274 height 13
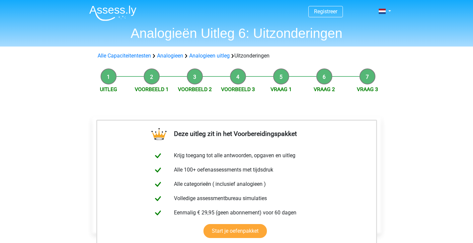
scroll to position [130, 0]
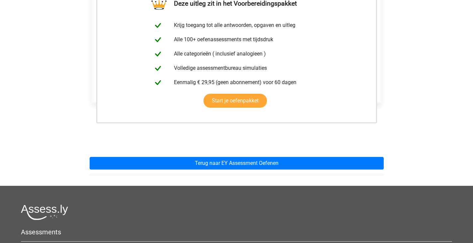
click at [186, 152] on div "Deze uitleg zit in het Voorbereidingspakket Krijg toegang tot alle antwoorden, …" at bounding box center [236, 78] width 305 height 215
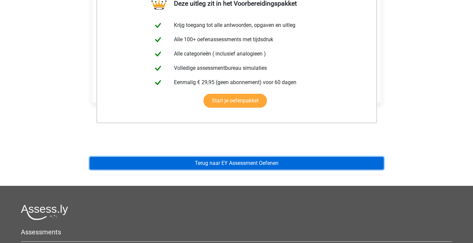
click at [187, 161] on link "Terug naar EY Assessment Oefenen" at bounding box center [237, 163] width 294 height 13
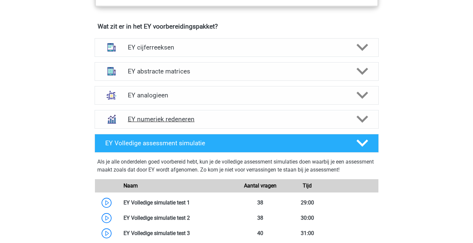
scroll to position [468, 0]
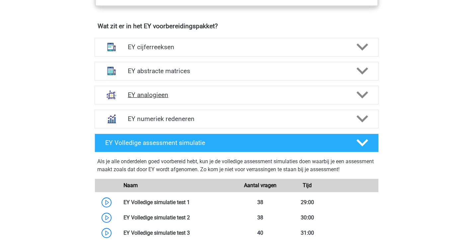
click at [179, 98] on h4 "EY analogieen" at bounding box center [237, 95] width 218 height 8
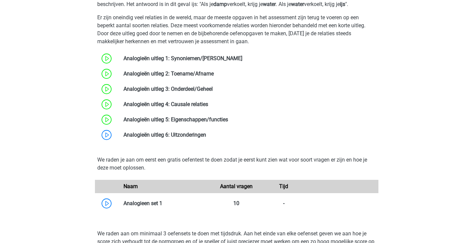
scroll to position [628, 0]
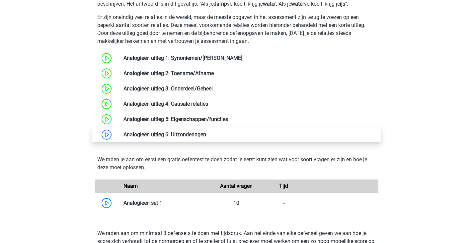
click at [206, 136] on link at bounding box center [206, 134] width 0 height 6
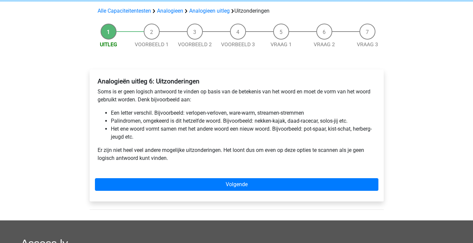
scroll to position [45, 0]
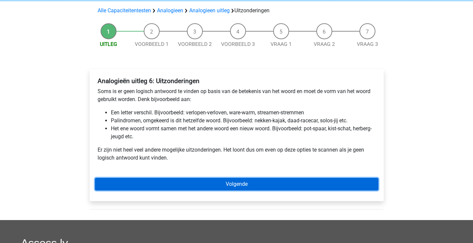
click at [181, 186] on link "Volgende" at bounding box center [237, 184] width 284 height 13
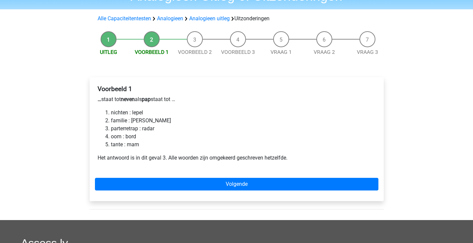
scroll to position [38, 0]
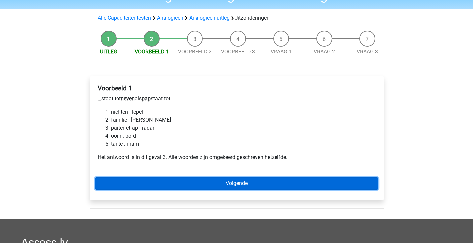
click at [181, 186] on link "Volgende" at bounding box center [237, 183] width 284 height 13
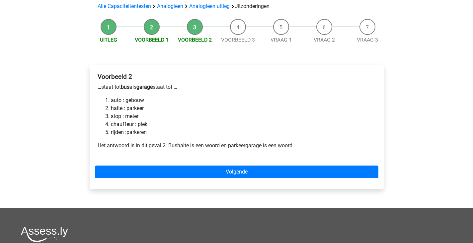
scroll to position [50, 0]
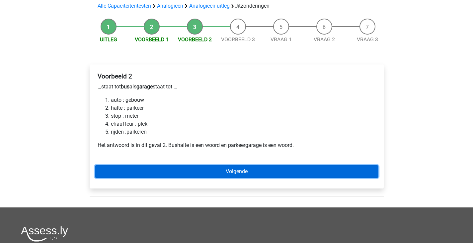
click at [191, 176] on link "Volgende" at bounding box center [237, 171] width 284 height 13
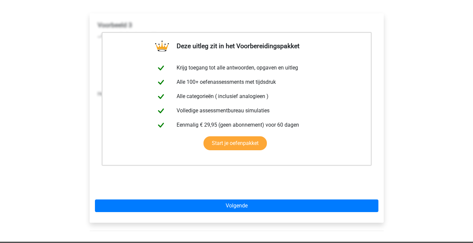
scroll to position [101, 0]
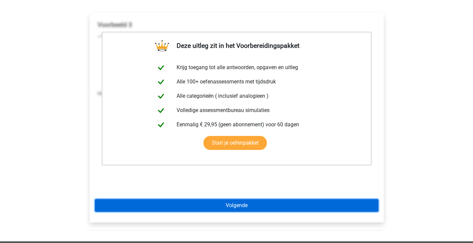
click at [191, 208] on link "Volgende" at bounding box center [237, 205] width 284 height 13
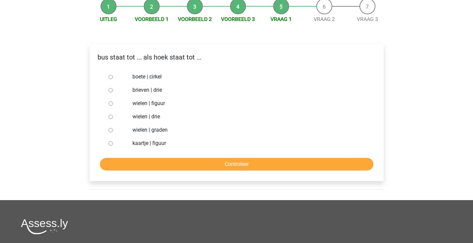
scroll to position [70, 0]
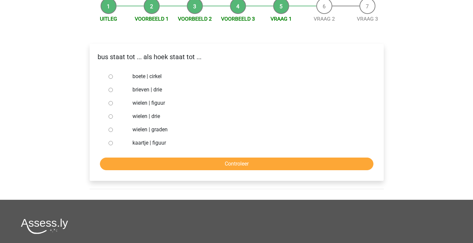
click at [112, 89] on input "brieven | drie" at bounding box center [111, 90] width 4 height 4
radio input "true"
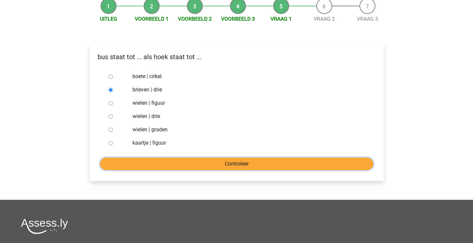
click at [153, 169] on input "Controleer" at bounding box center [237, 163] width 274 height 13
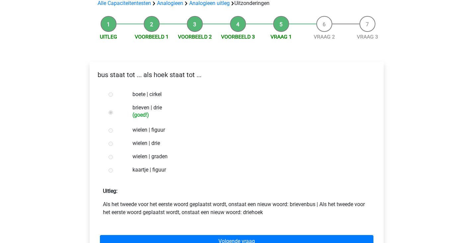
scroll to position [51, 0]
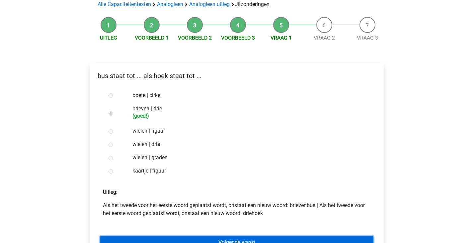
click at [169, 239] on link "Volgende vraag" at bounding box center [237, 242] width 274 height 13
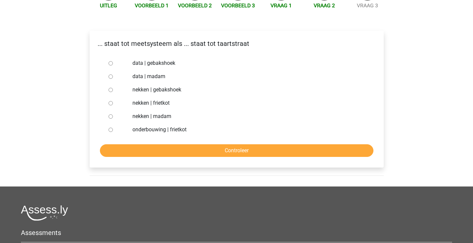
scroll to position [84, 0]
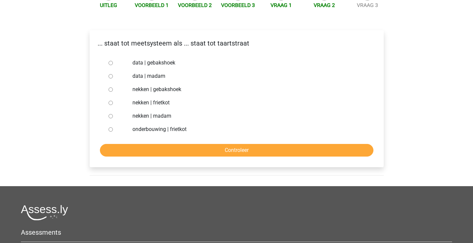
click at [110, 115] on input "nekken | madam" at bounding box center [111, 116] width 4 height 4
radio input "true"
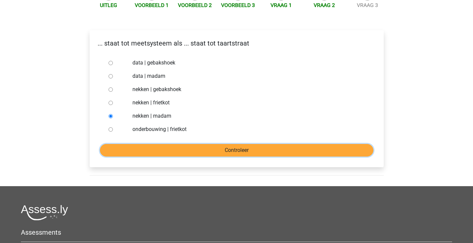
click at [148, 154] on input "Controleer" at bounding box center [237, 150] width 274 height 13
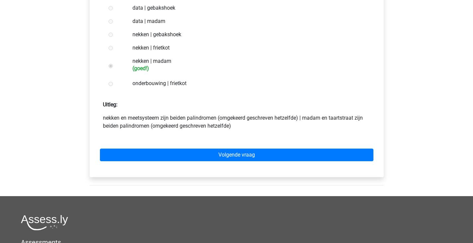
scroll to position [139, 0]
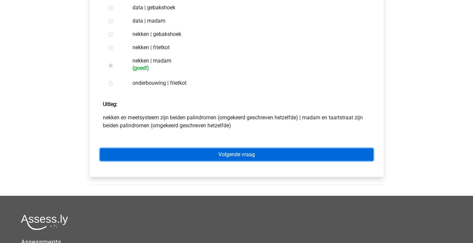
click at [214, 159] on link "Volgende vraag" at bounding box center [237, 154] width 274 height 13
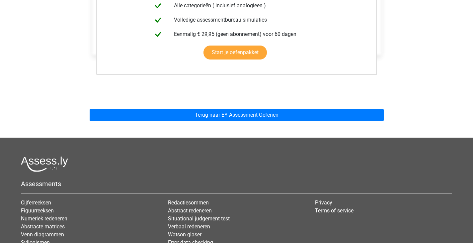
scroll to position [178, 0]
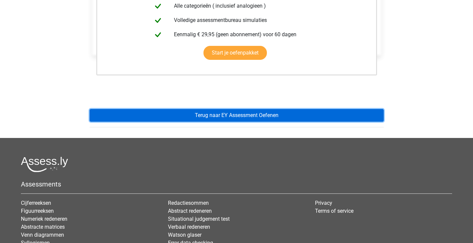
click at [224, 118] on link "Terug naar EY Assessment Oefenen" at bounding box center [237, 115] width 294 height 13
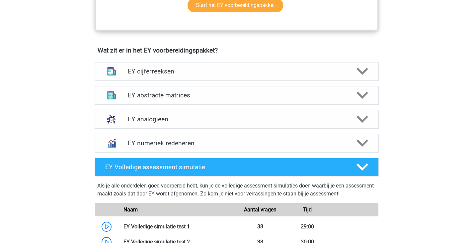
scroll to position [448, 0]
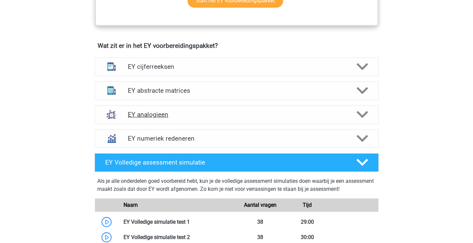
click at [205, 120] on div "EY analogieen" at bounding box center [237, 114] width 284 height 19
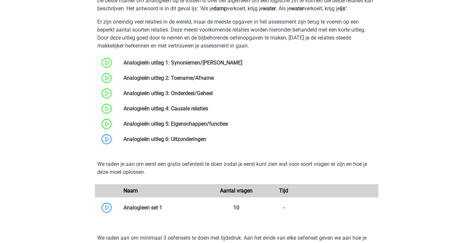
scroll to position [624, 0]
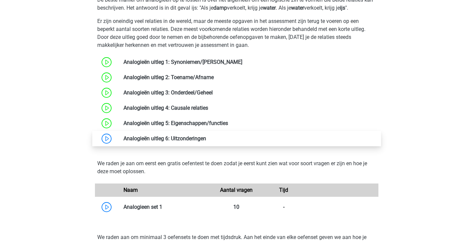
click at [206, 138] on link at bounding box center [206, 138] width 0 height 6
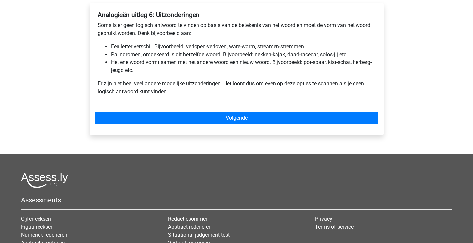
scroll to position [112, 0]
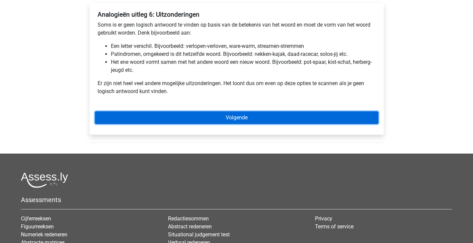
click at [191, 121] on link "Volgende" at bounding box center [237, 117] width 284 height 13
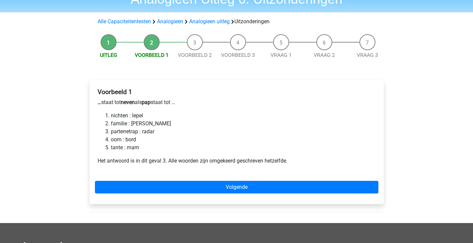
scroll to position [35, 0]
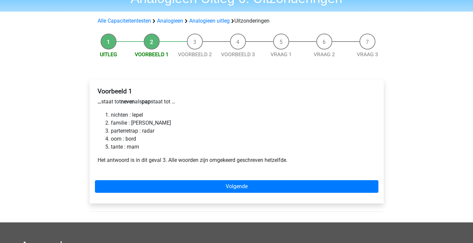
click at [170, 178] on div "Voorbeeld 1 … staat tot neven als pap staat tot … nichten : lepel familie : [PE…" at bounding box center [237, 141] width 294 height 124
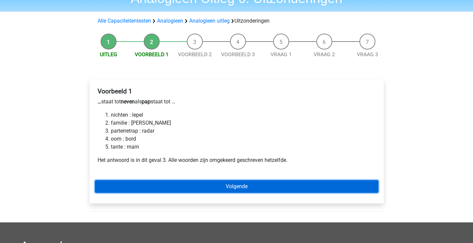
click at [171, 185] on link "Volgende" at bounding box center [237, 186] width 284 height 13
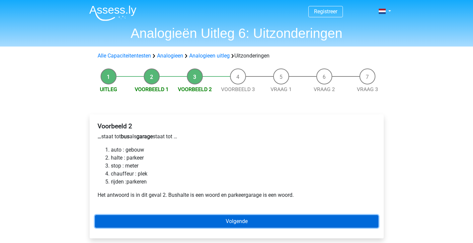
click at [187, 217] on link "Volgende" at bounding box center [237, 221] width 284 height 13
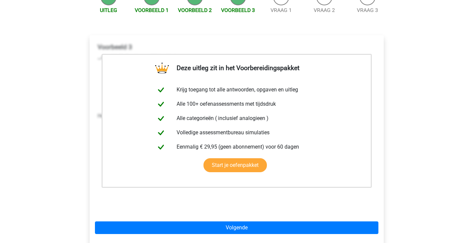
scroll to position [79, 0]
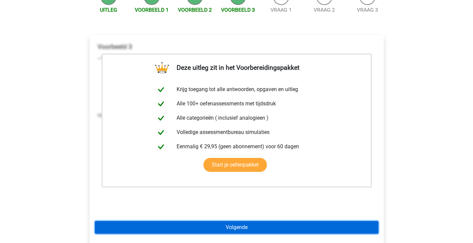
click at [188, 233] on link "Volgende" at bounding box center [237, 227] width 284 height 13
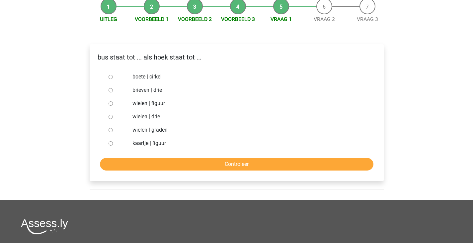
scroll to position [70, 0]
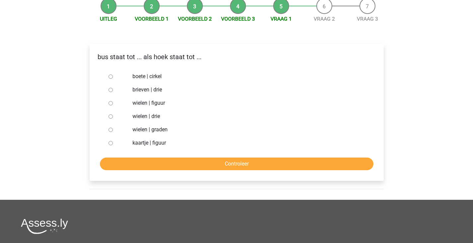
click at [109, 89] on input "brieven | drie" at bounding box center [111, 90] width 4 height 4
radio input "true"
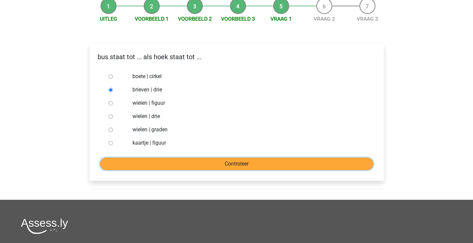
click at [170, 169] on input "Controleer" at bounding box center [237, 163] width 274 height 13
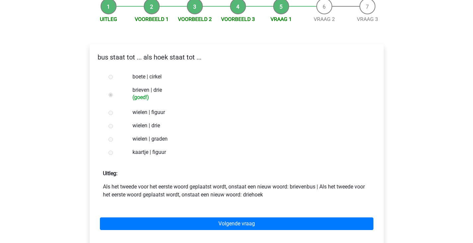
scroll to position [70, 0]
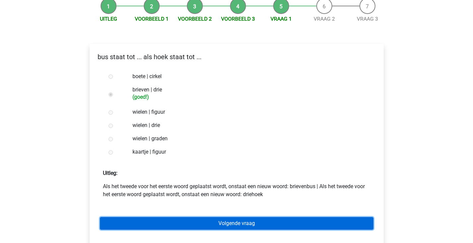
click at [158, 222] on link "Volgende vraag" at bounding box center [237, 223] width 274 height 13
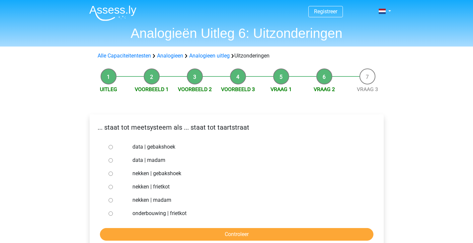
scroll to position [30, 0]
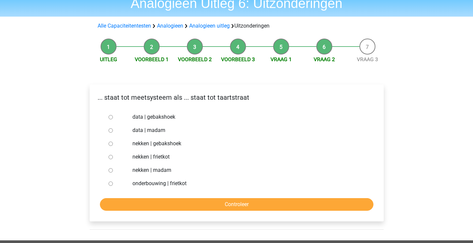
click at [111, 171] on input "nekken | madam" at bounding box center [111, 170] width 4 height 4
radio input "true"
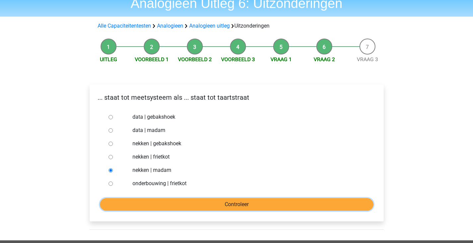
click at [126, 206] on input "Controleer" at bounding box center [237, 204] width 274 height 13
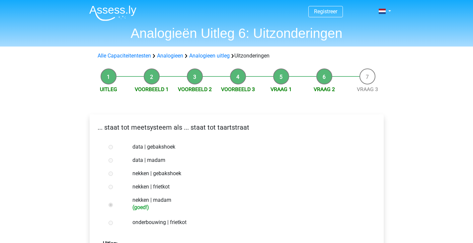
scroll to position [124, 0]
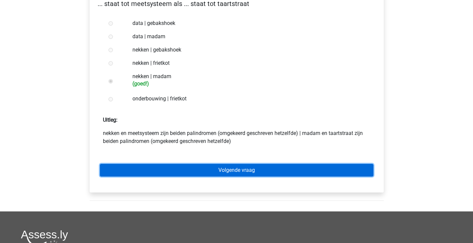
click at [233, 164] on link "Volgende vraag" at bounding box center [237, 170] width 274 height 13
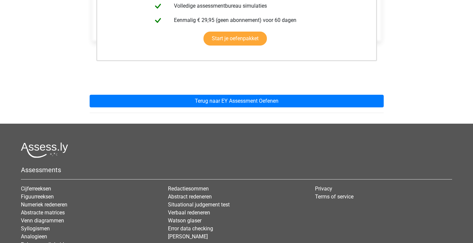
scroll to position [193, 0]
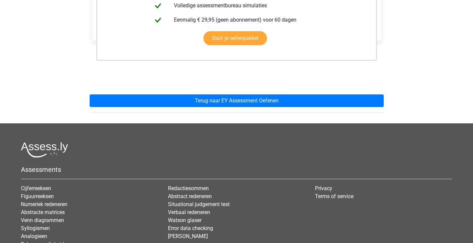
click at [228, 111] on div "Deze uitleg zit in het Voorbereidingspakket Krijg toegang tot alle antwoorden, …" at bounding box center [236, 15] width 305 height 215
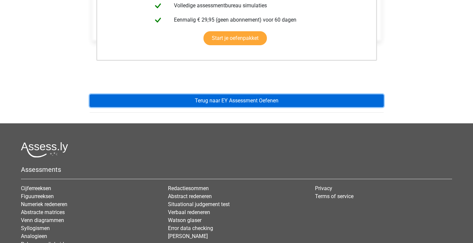
click at [223, 103] on link "Terug naar EY Assessment Oefenen" at bounding box center [237, 100] width 294 height 13
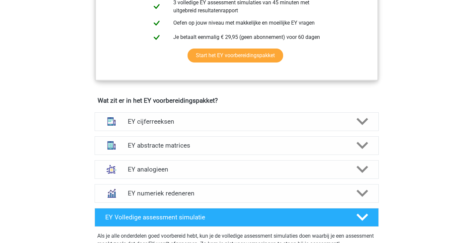
scroll to position [537, 0]
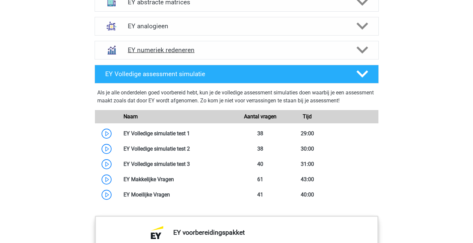
click at [180, 46] on div "EY numeriek redeneren" at bounding box center [237, 50] width 284 height 19
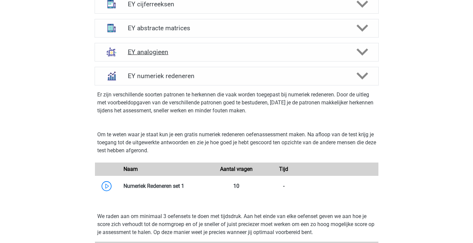
click at [191, 54] on h4 "EY analogieen" at bounding box center [237, 52] width 218 height 8
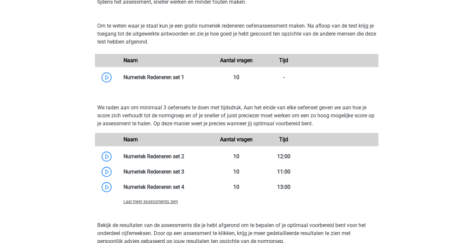
scroll to position [1058, 0]
